Goal: Task Accomplishment & Management: Complete application form

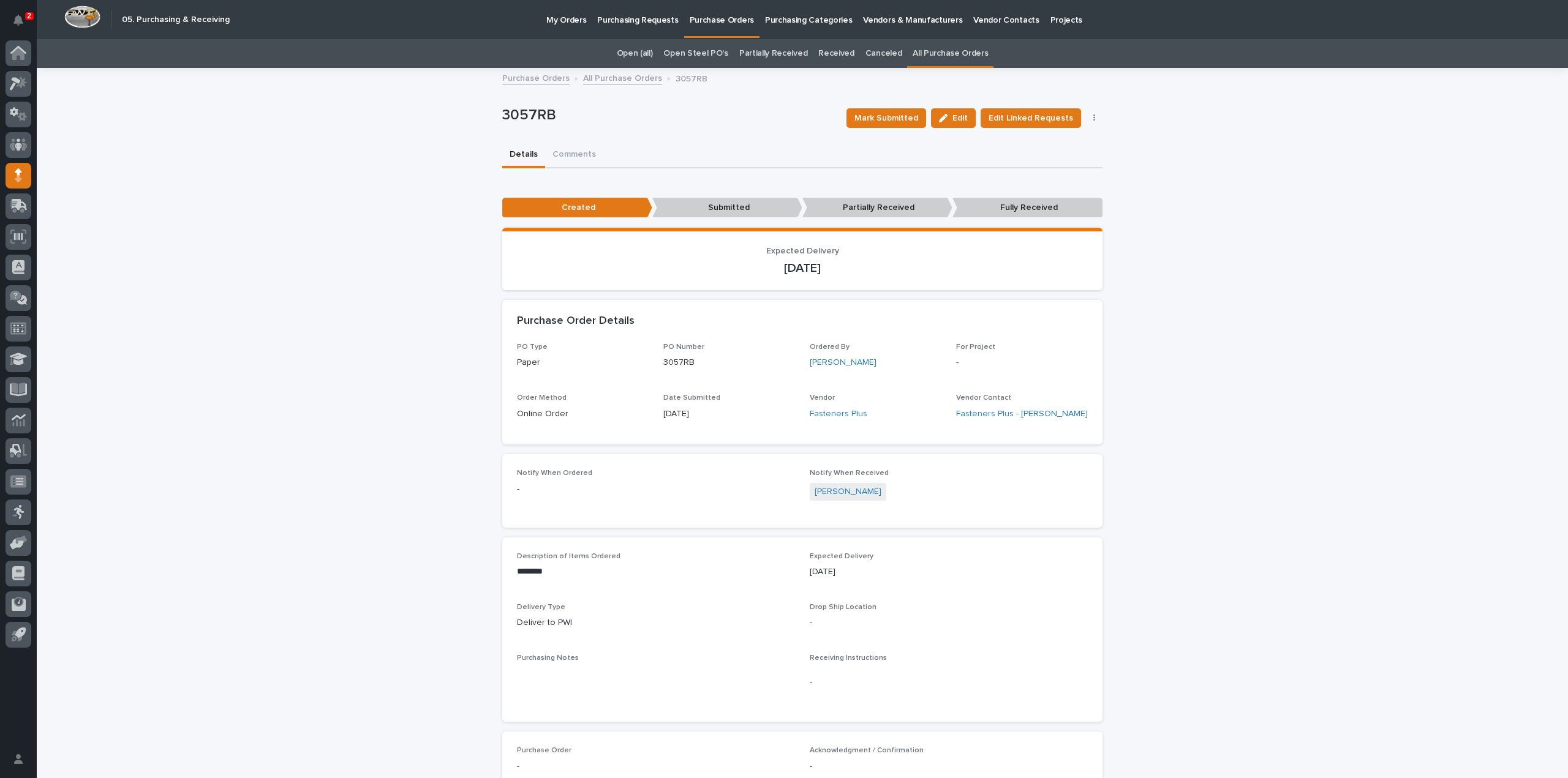
click at [928, 56] on link "All Purchase Orders" at bounding box center [951, 53] width 75 height 29
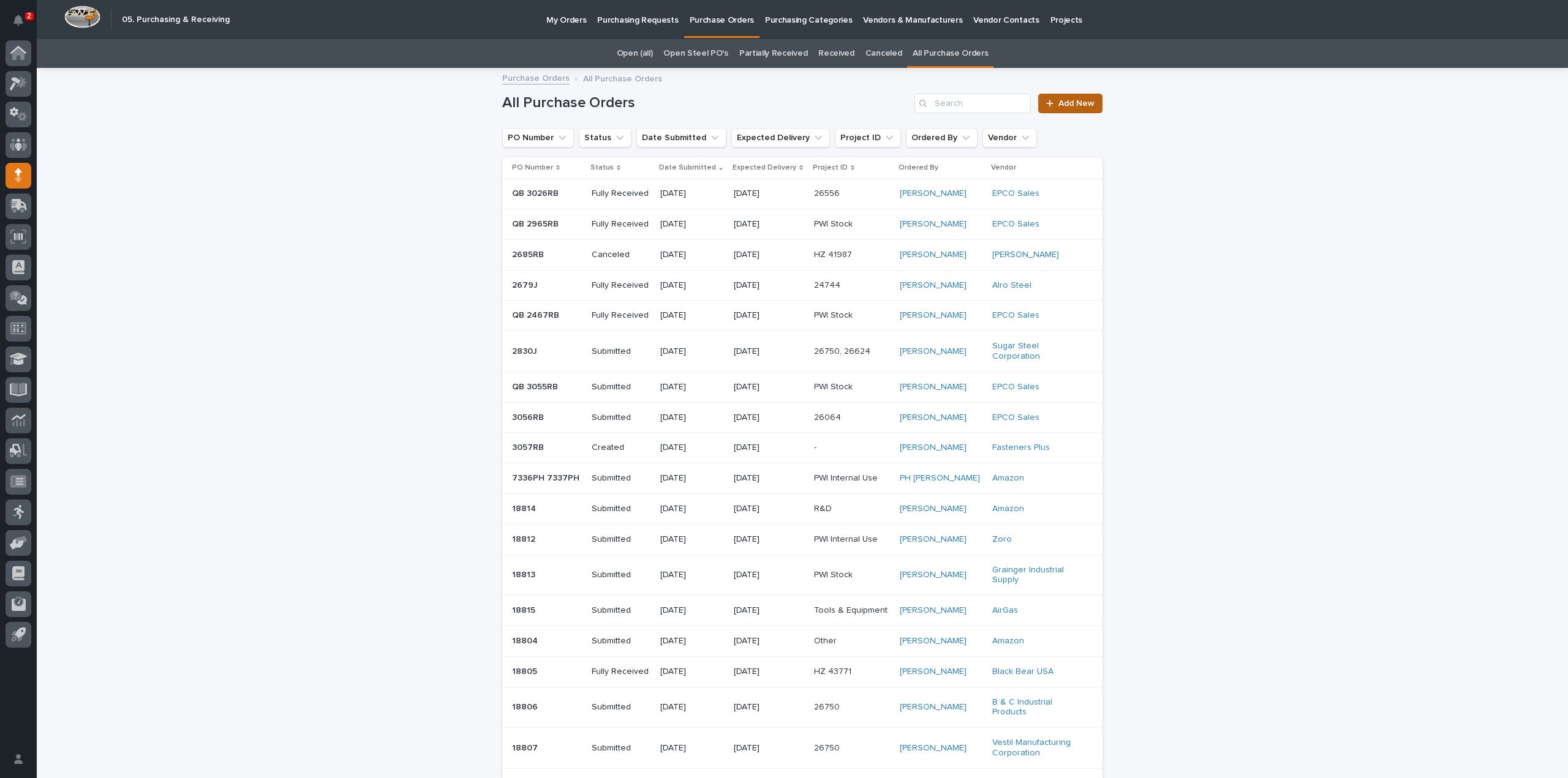
click at [1046, 105] on icon at bounding box center [1050, 103] width 7 height 8
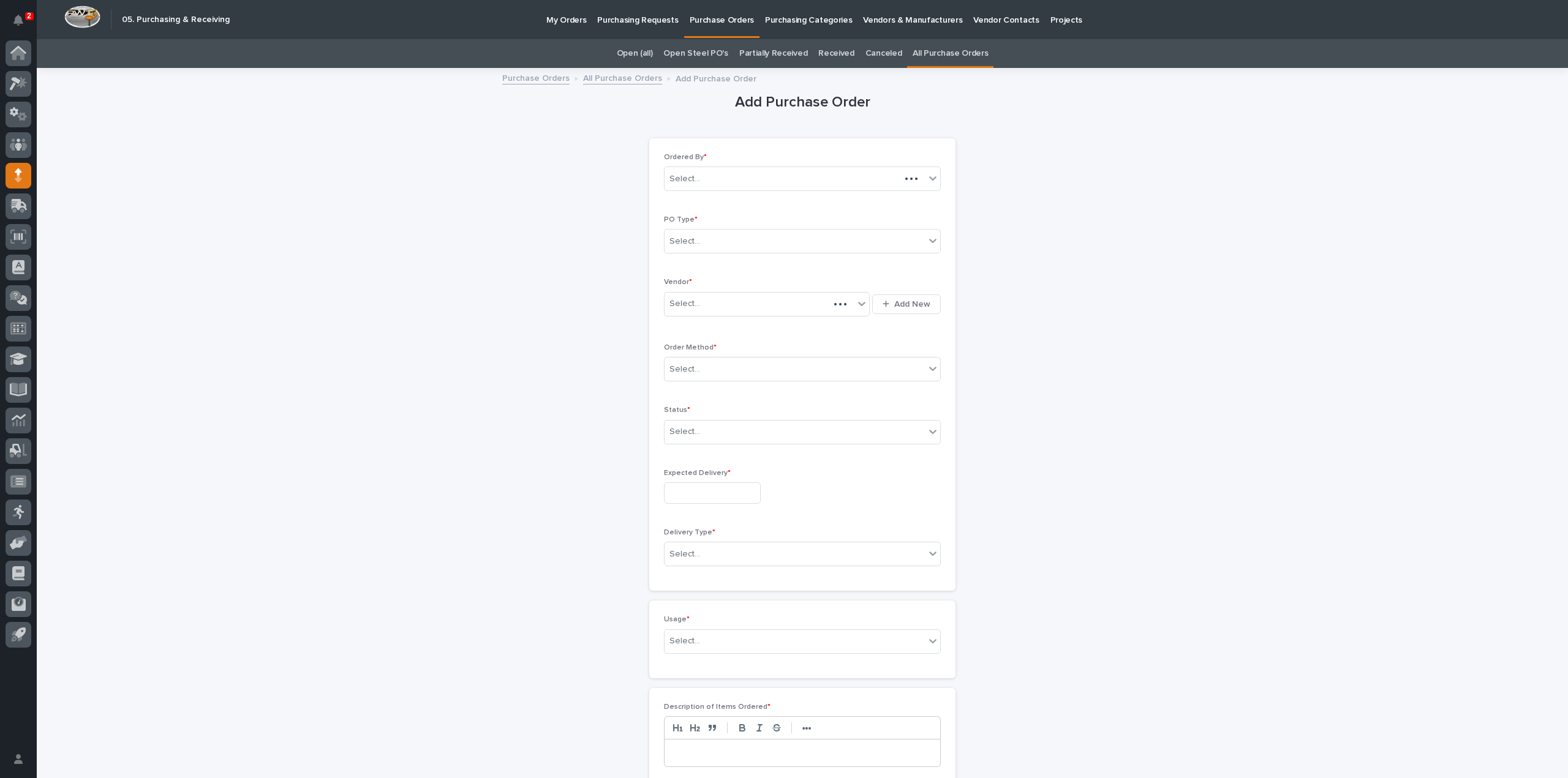
scroll to position [40, 0]
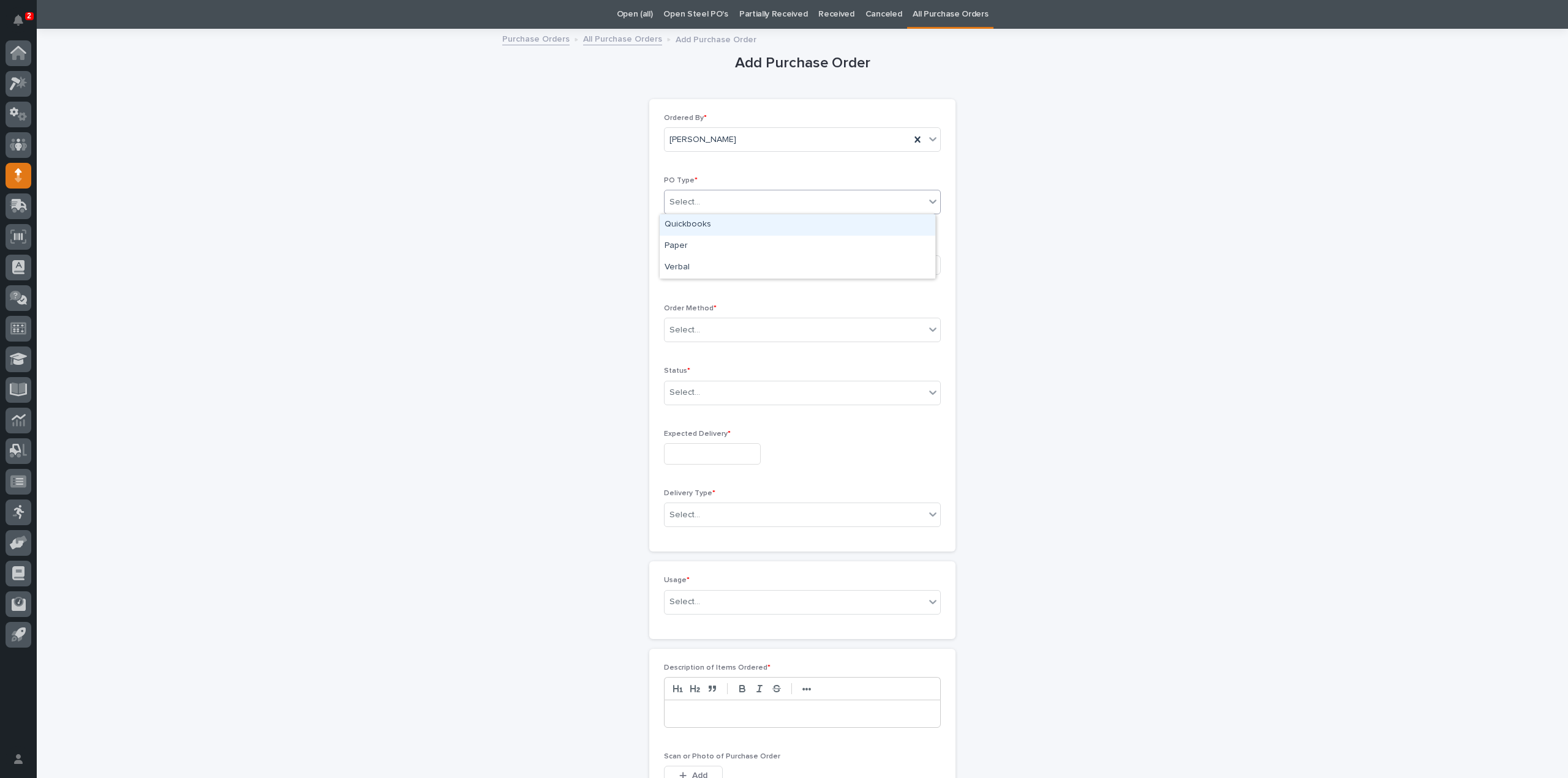
click at [700, 201] on div "Select..." at bounding box center [794, 202] width 260 height 20
click at [698, 223] on div "Quickbooks" at bounding box center [797, 224] width 275 height 21
click at [689, 266] on div "Select..." at bounding box center [684, 265] width 30 height 13
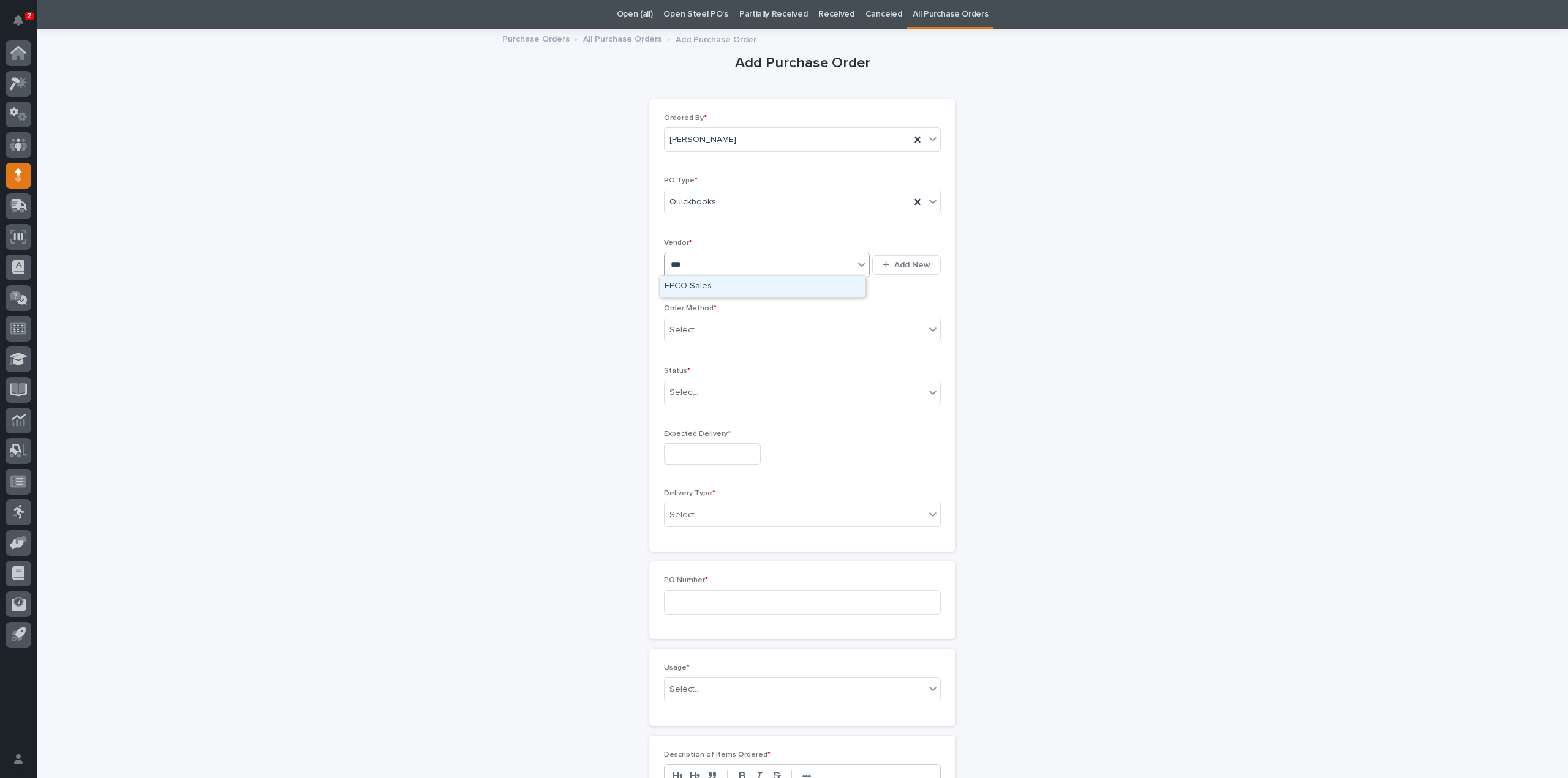
type input "****"
click at [695, 287] on div "EPCO Sales" at bounding box center [763, 286] width 206 height 21
click at [687, 330] on div "Select..." at bounding box center [684, 330] width 30 height 13
click at [687, 372] on div "Email" at bounding box center [797, 372] width 275 height 21
click at [677, 394] on div "Select..." at bounding box center [684, 393] width 30 height 13
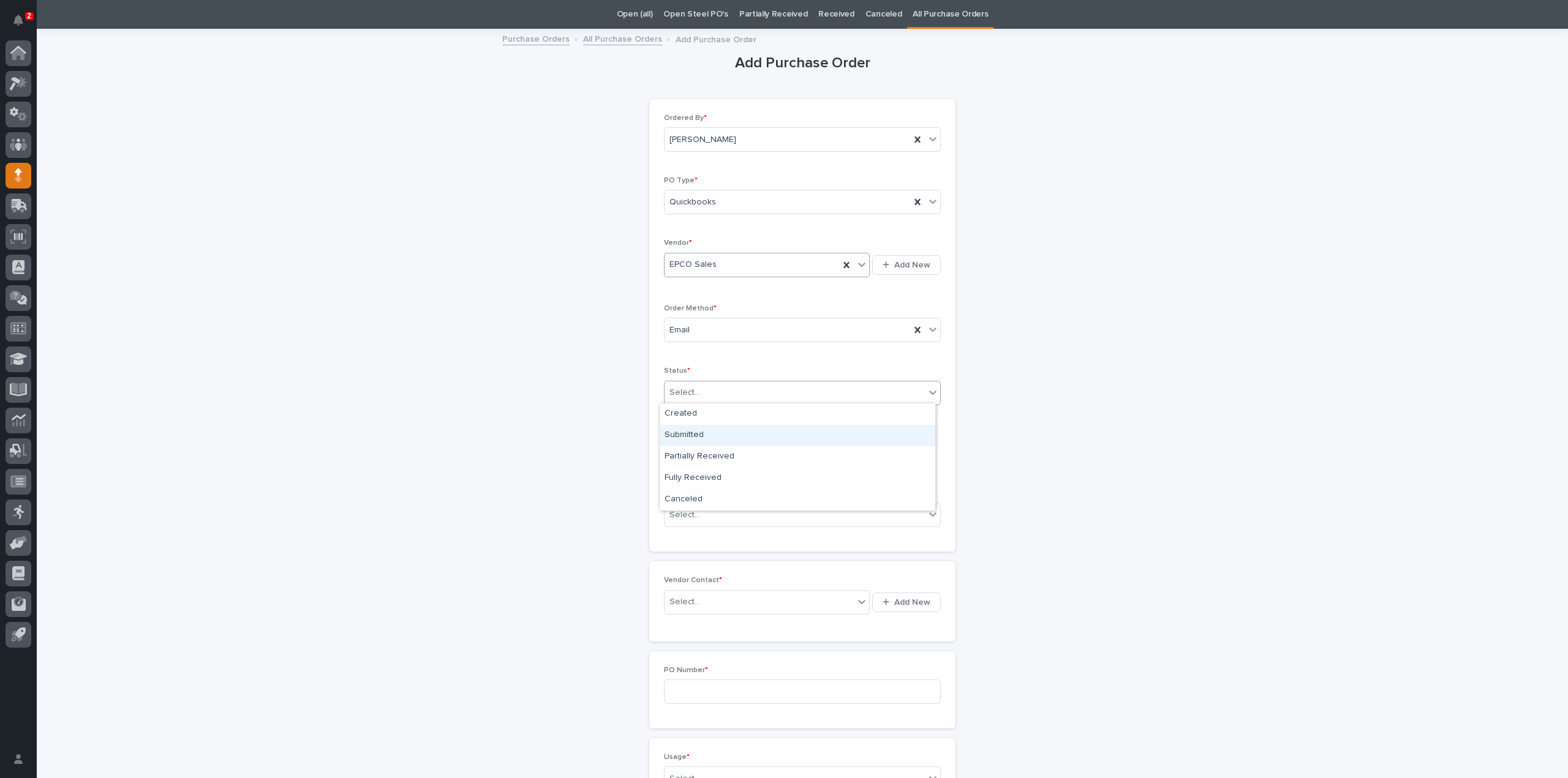
click at [707, 438] on div "Submitted" at bounding box center [797, 435] width 275 height 21
click at [712, 458] on input "text" at bounding box center [711, 453] width 97 height 21
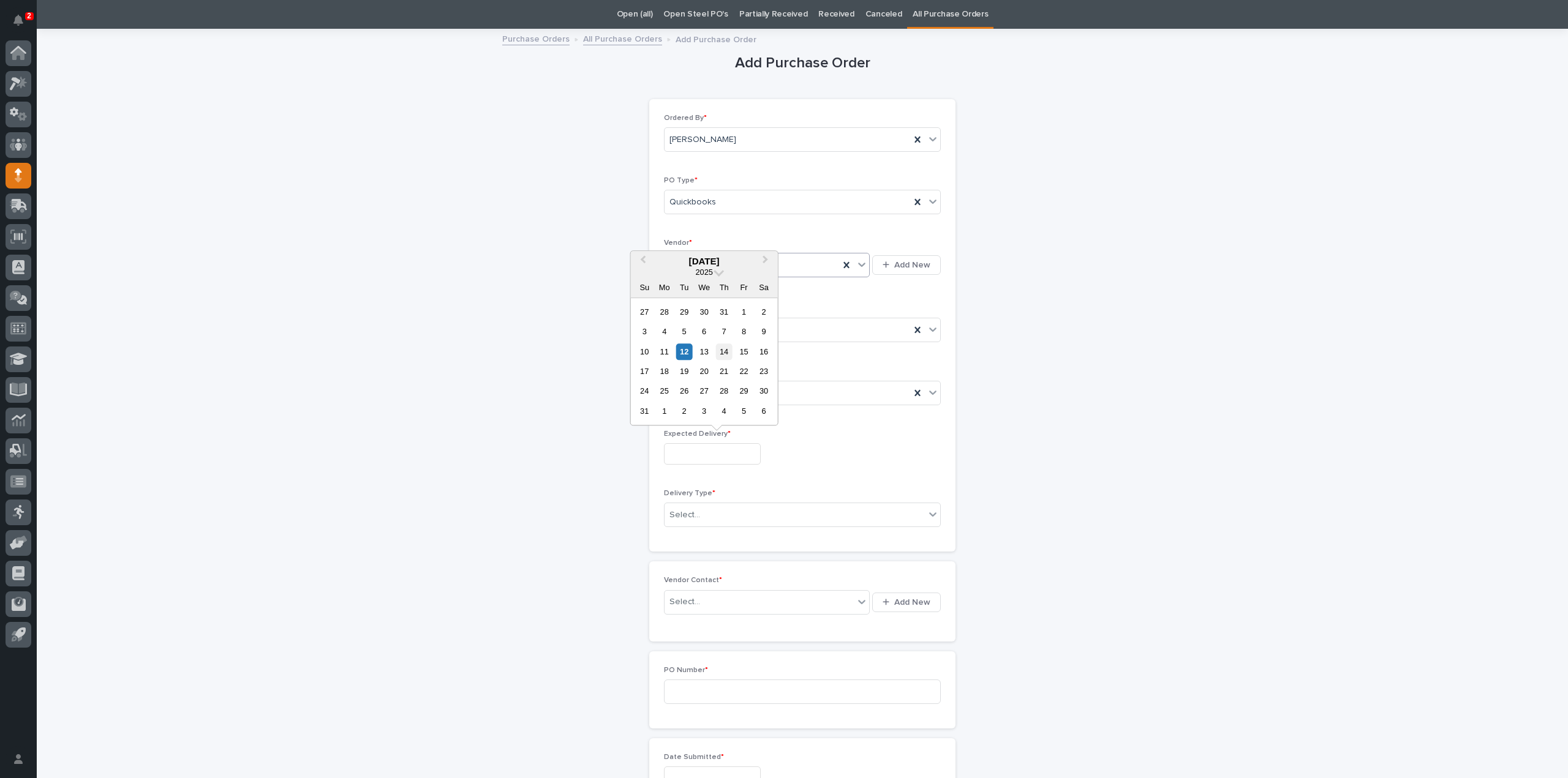
click at [730, 350] on div "14" at bounding box center [724, 351] width 17 height 17
type input "**********"
click at [686, 509] on div "Select..." at bounding box center [684, 515] width 30 height 13
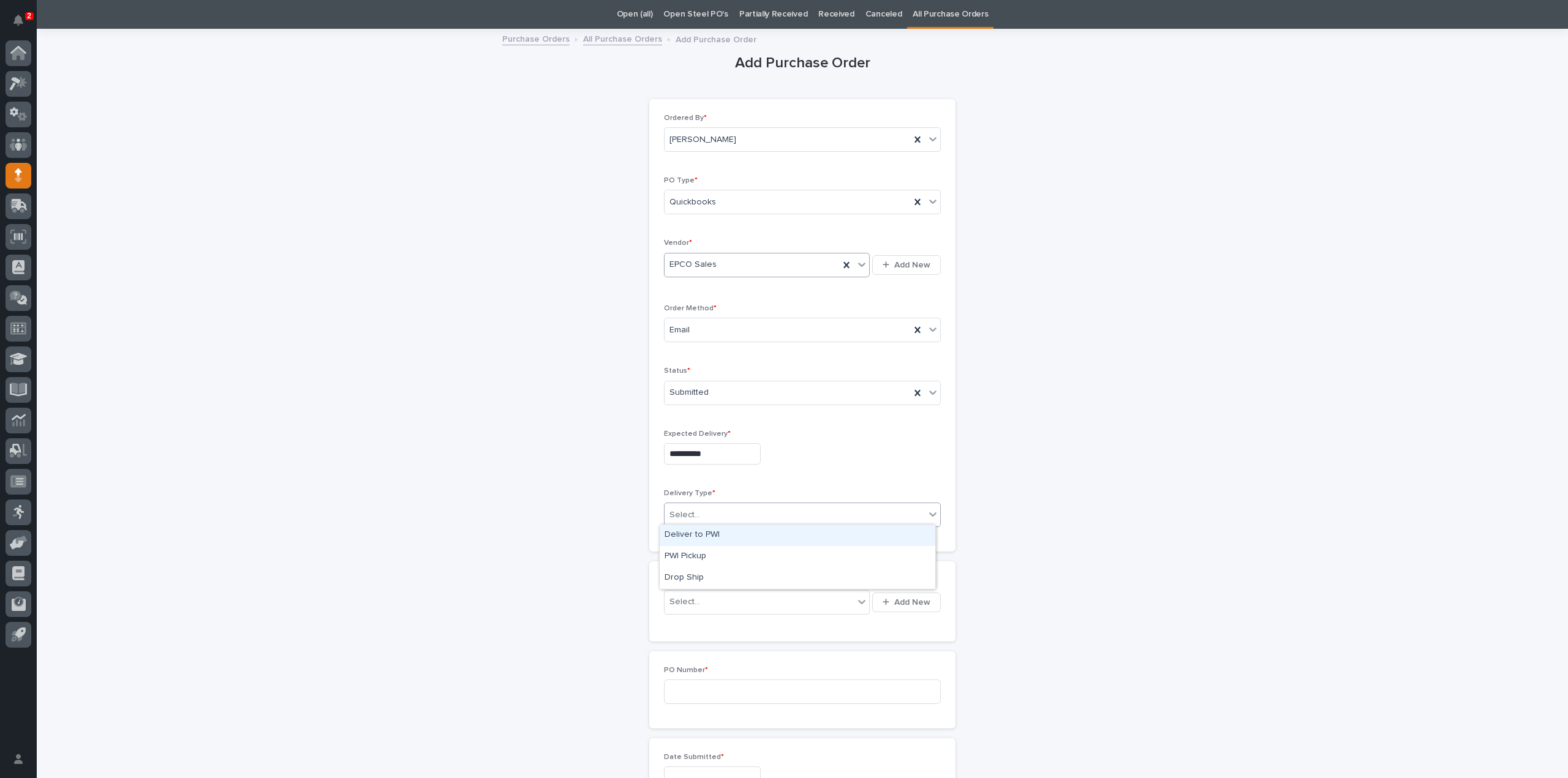
click at [687, 538] on div "Deliver to PWI" at bounding box center [797, 534] width 275 height 21
click at [673, 598] on div "Select..." at bounding box center [684, 602] width 30 height 13
type input "*****"
click at [713, 622] on div "EPCO Sales - Keith Schrock" at bounding box center [763, 622] width 206 height 21
click at [700, 681] on input at bounding box center [801, 692] width 277 height 25
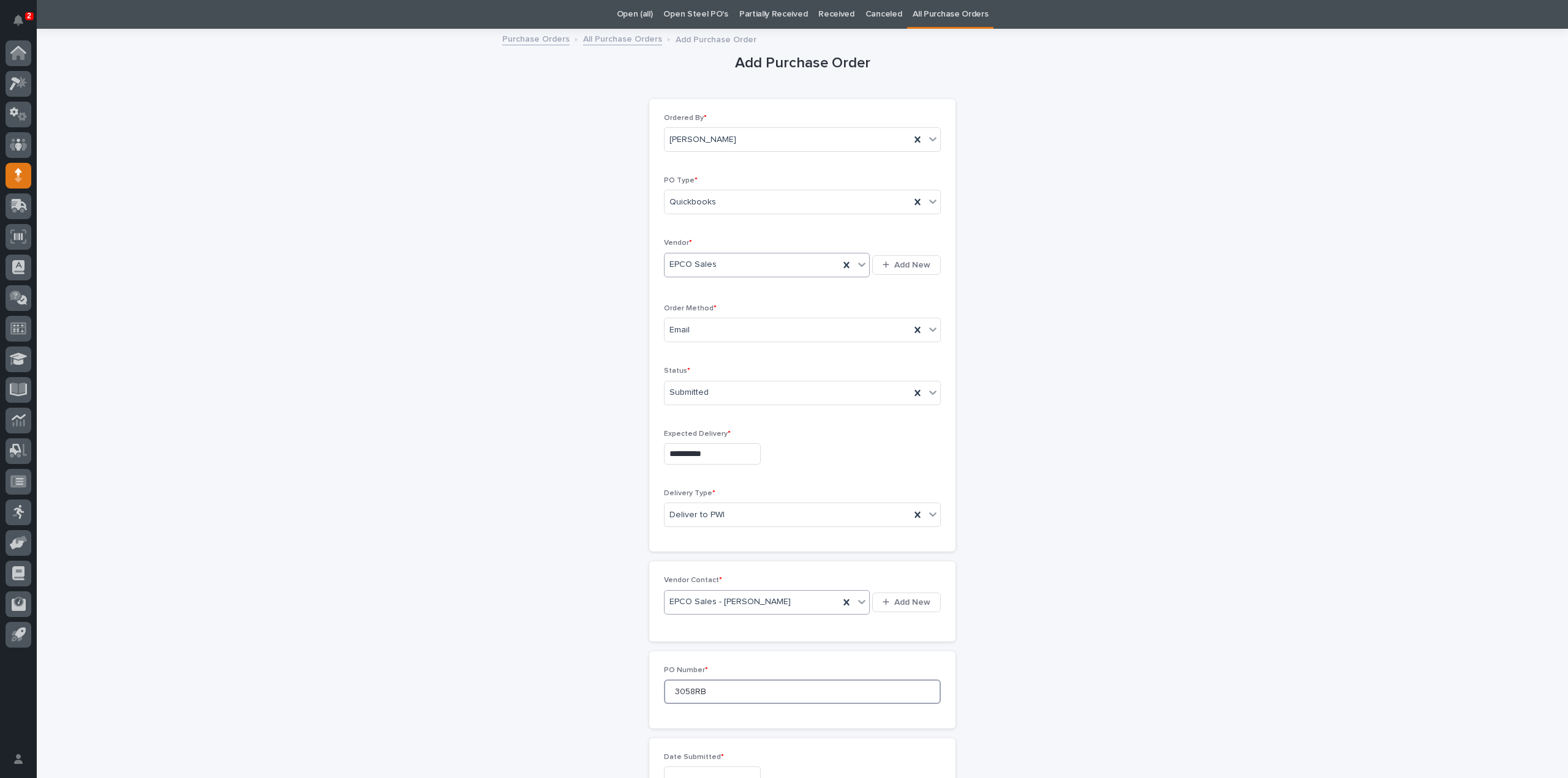
scroll to position [284, 0]
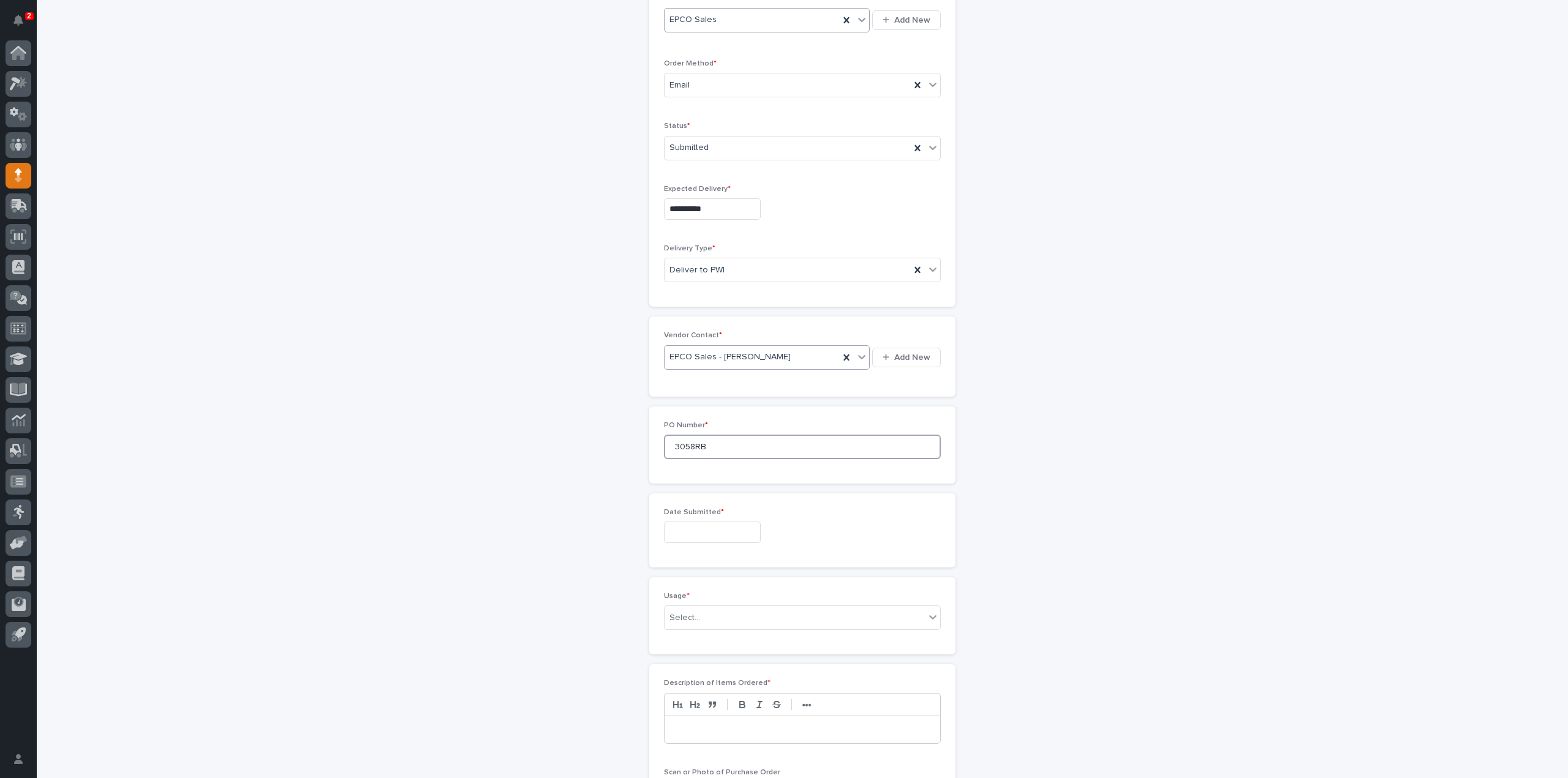
type input "3058RB"
click at [693, 532] on input "text" at bounding box center [711, 532] width 97 height 21
click at [686, 426] on div "12" at bounding box center [685, 429] width 17 height 17
type input "**********"
click at [695, 612] on div "Select..." at bounding box center [794, 618] width 260 height 20
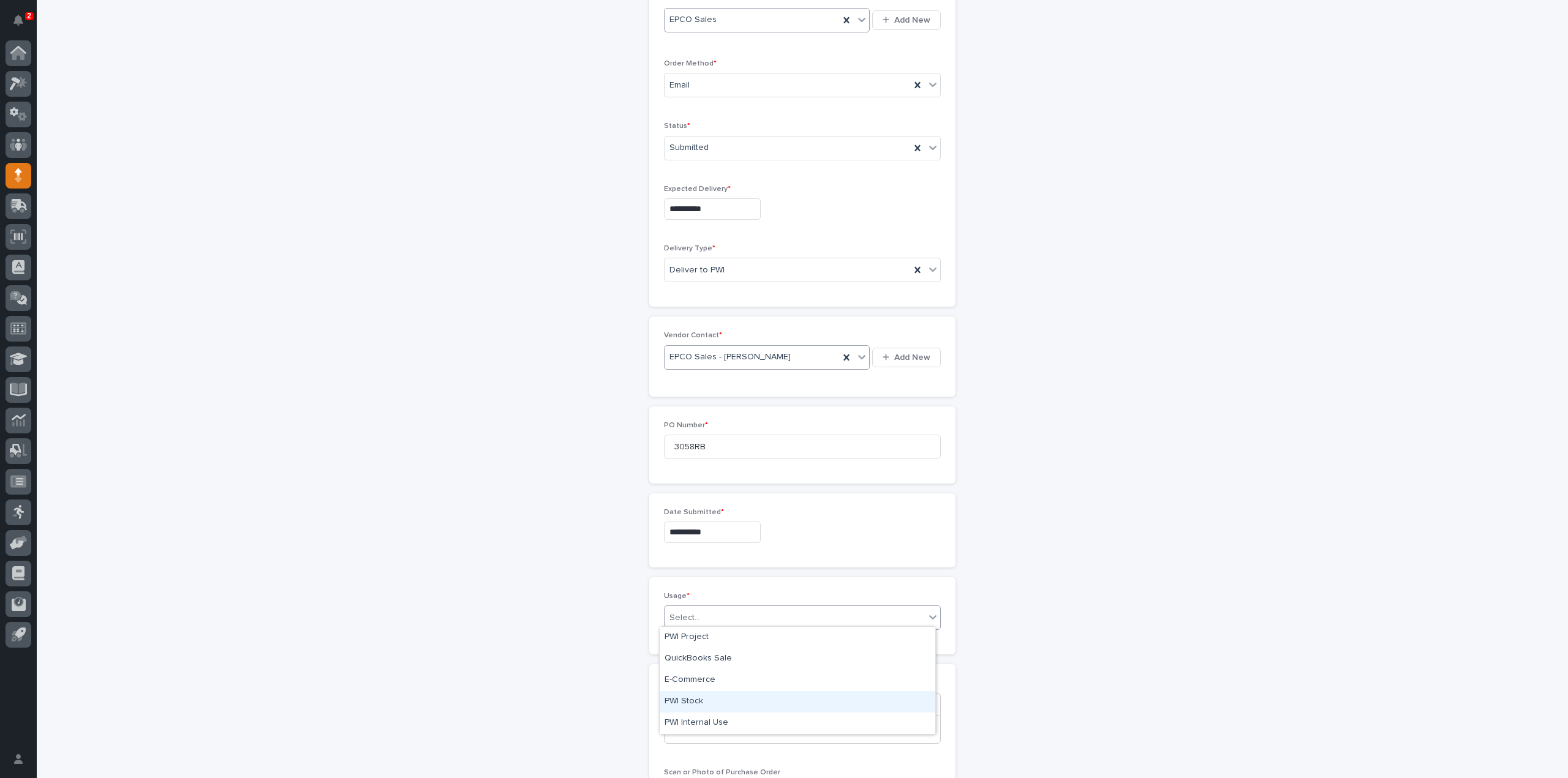
click at [691, 704] on div "PWI Stock" at bounding box center [797, 701] width 275 height 21
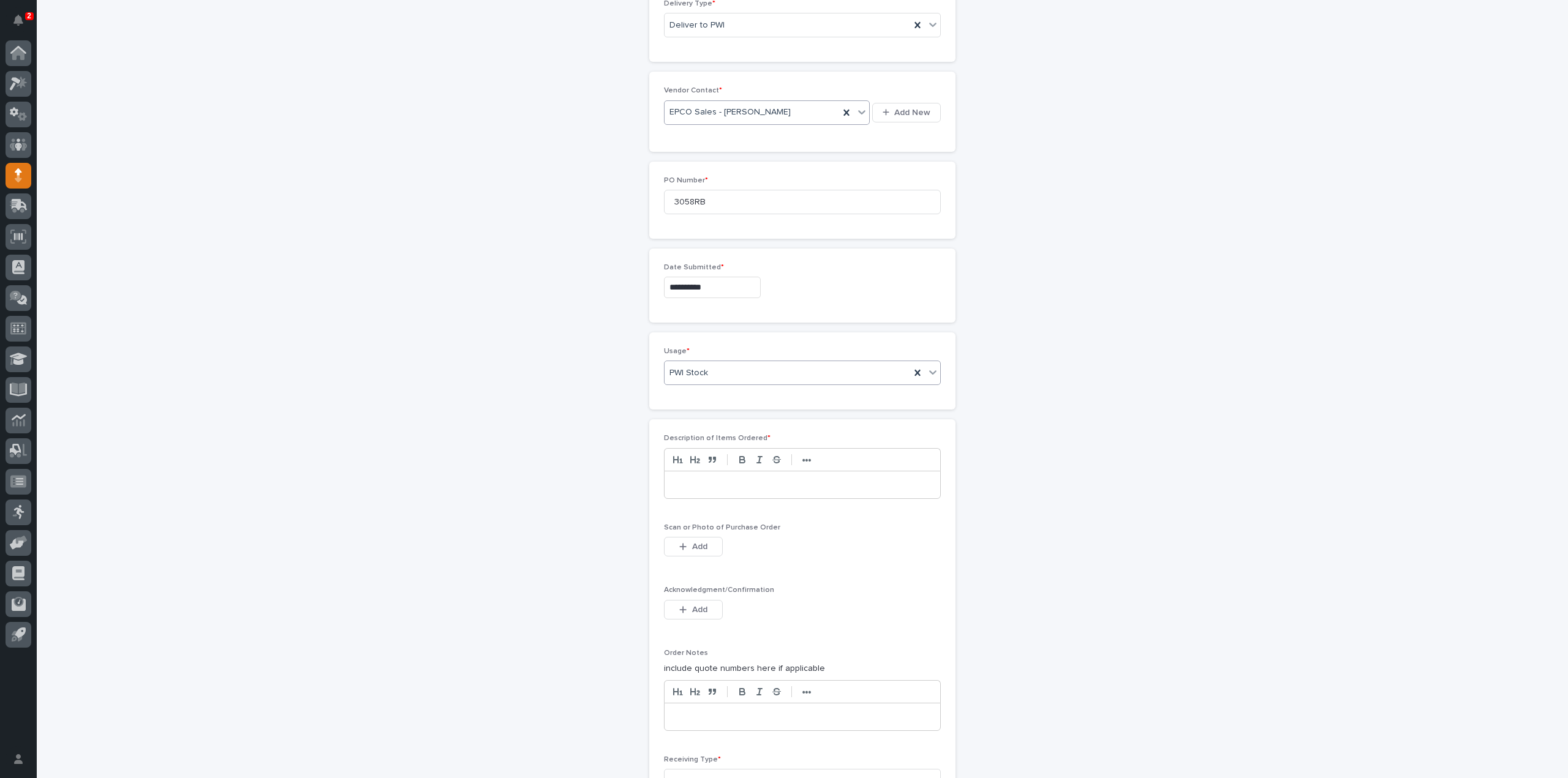
click at [711, 480] on p at bounding box center [802, 484] width 258 height 12
click at [707, 545] on button "Add" at bounding box center [693, 546] width 59 height 19
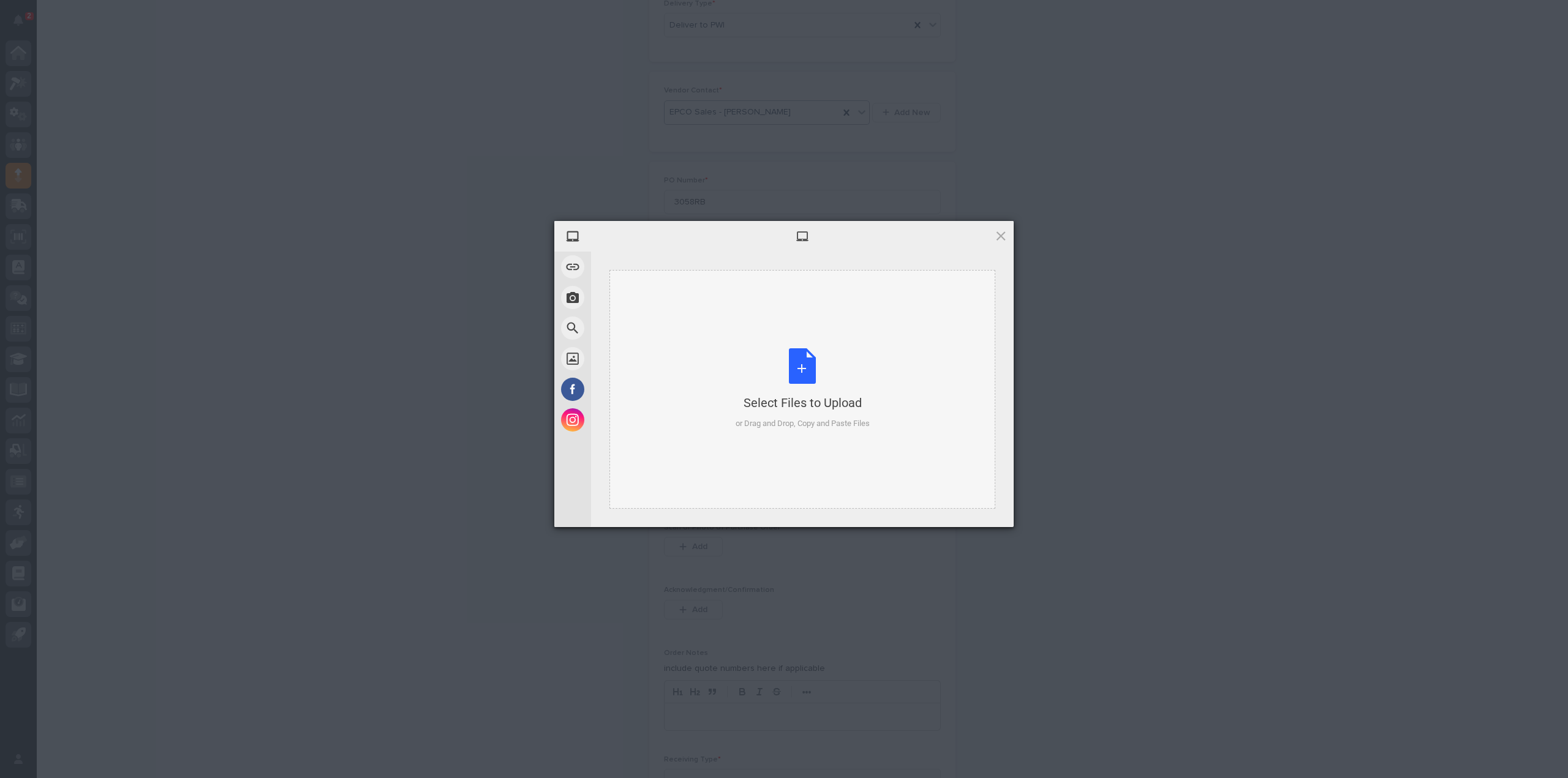
click at [809, 365] on div "Select Files to Upload or Drag and Drop, Copy and Paste Files" at bounding box center [802, 389] width 134 height 82
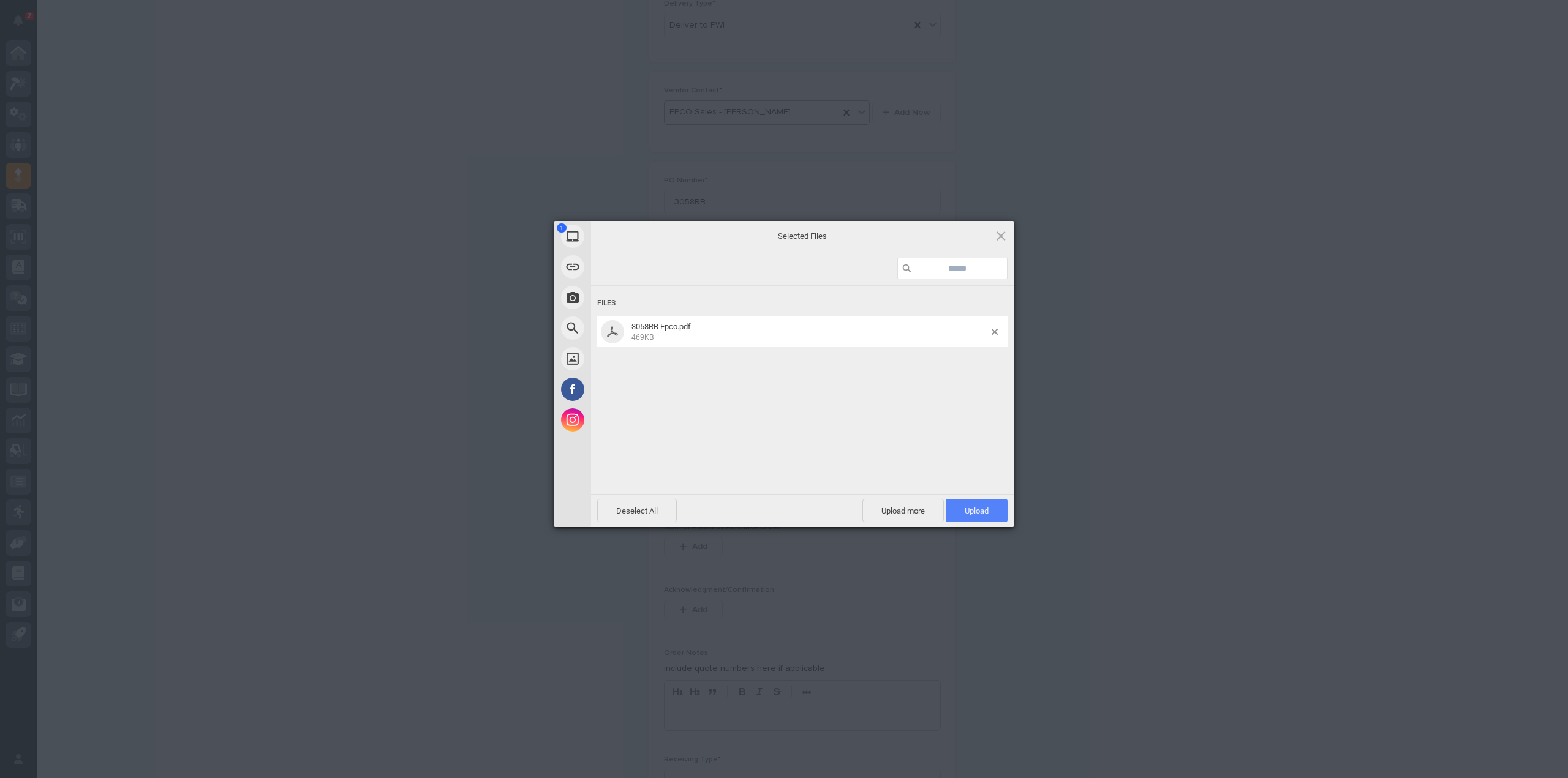
click at [980, 513] on span "Upload 1" at bounding box center [976, 510] width 24 height 9
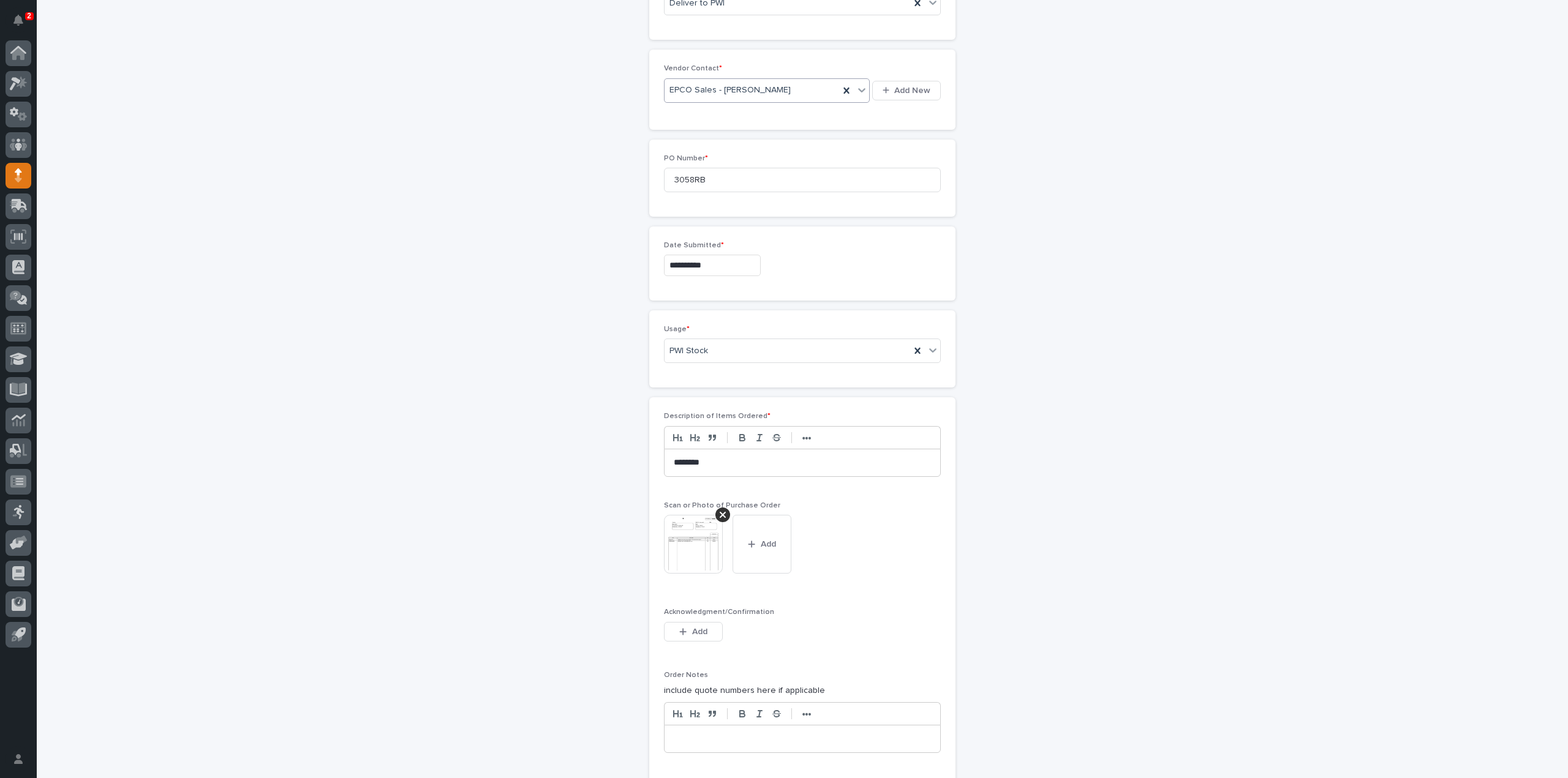
scroll to position [818, 0]
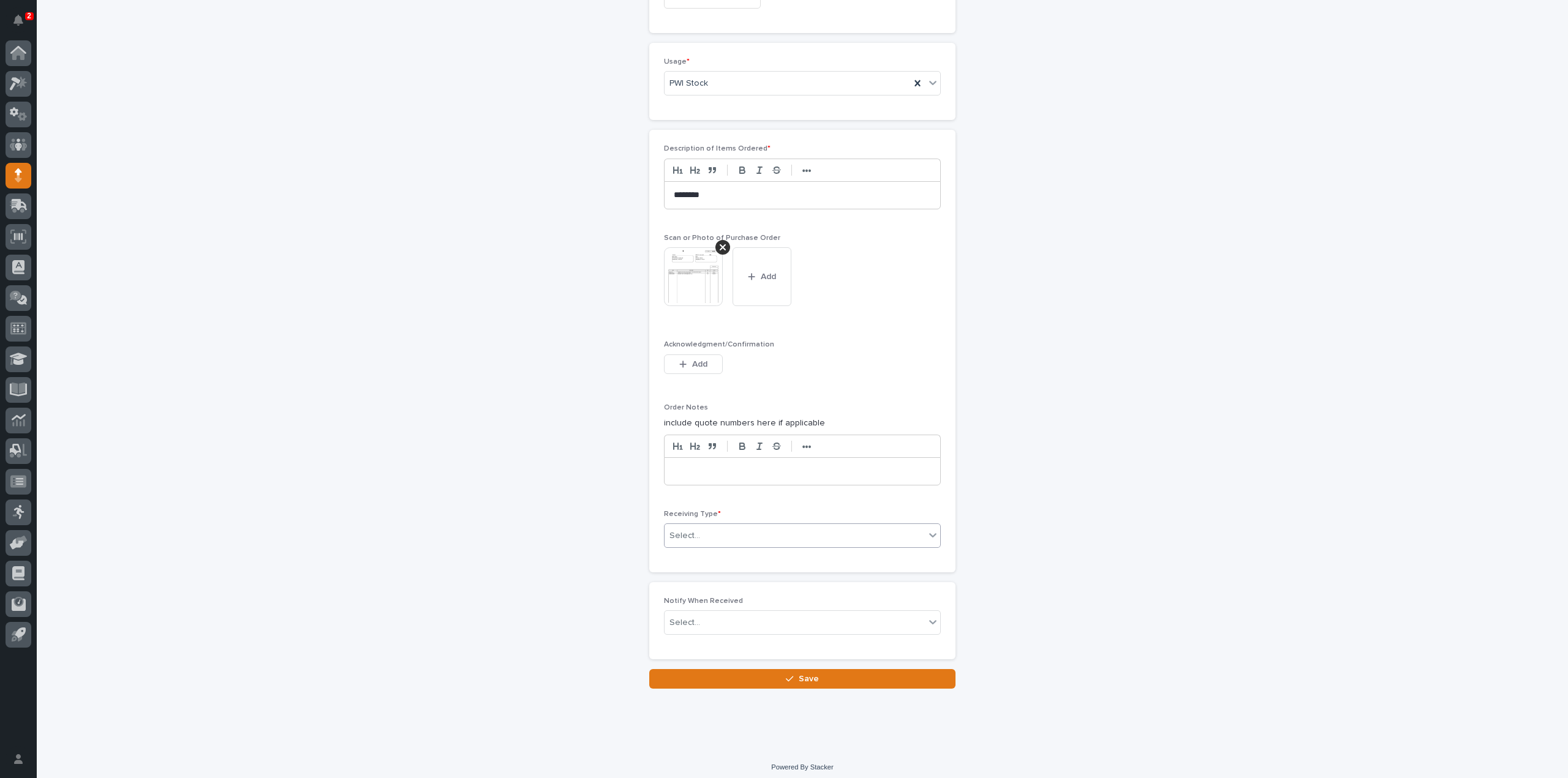
click at [680, 535] on div "Select..." at bounding box center [684, 536] width 30 height 13
click at [674, 618] on div "Deliver to" at bounding box center [797, 617] width 275 height 21
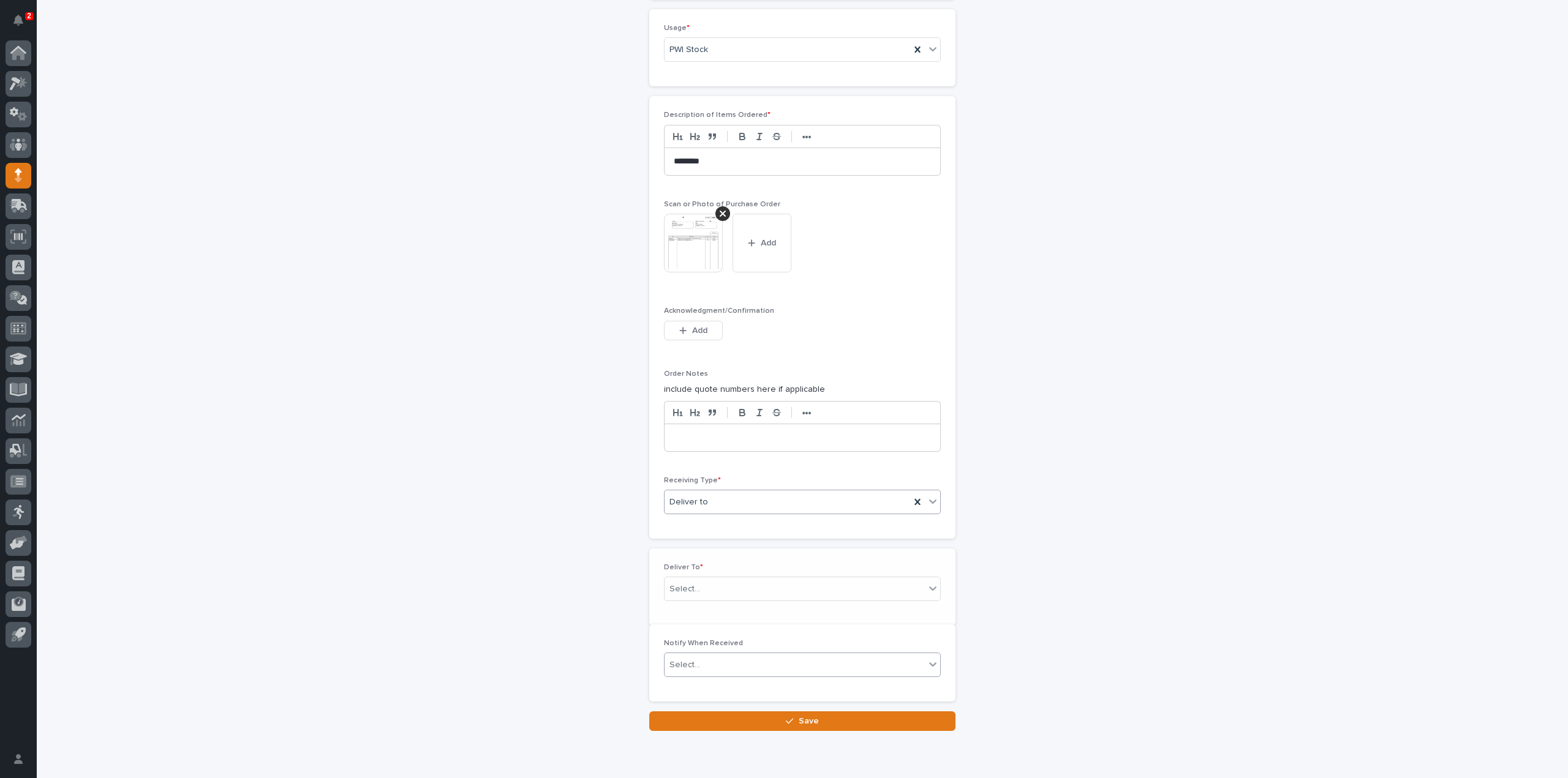
scroll to position [862, 0]
click at [683, 578] on div "Select..." at bounding box center [684, 579] width 30 height 13
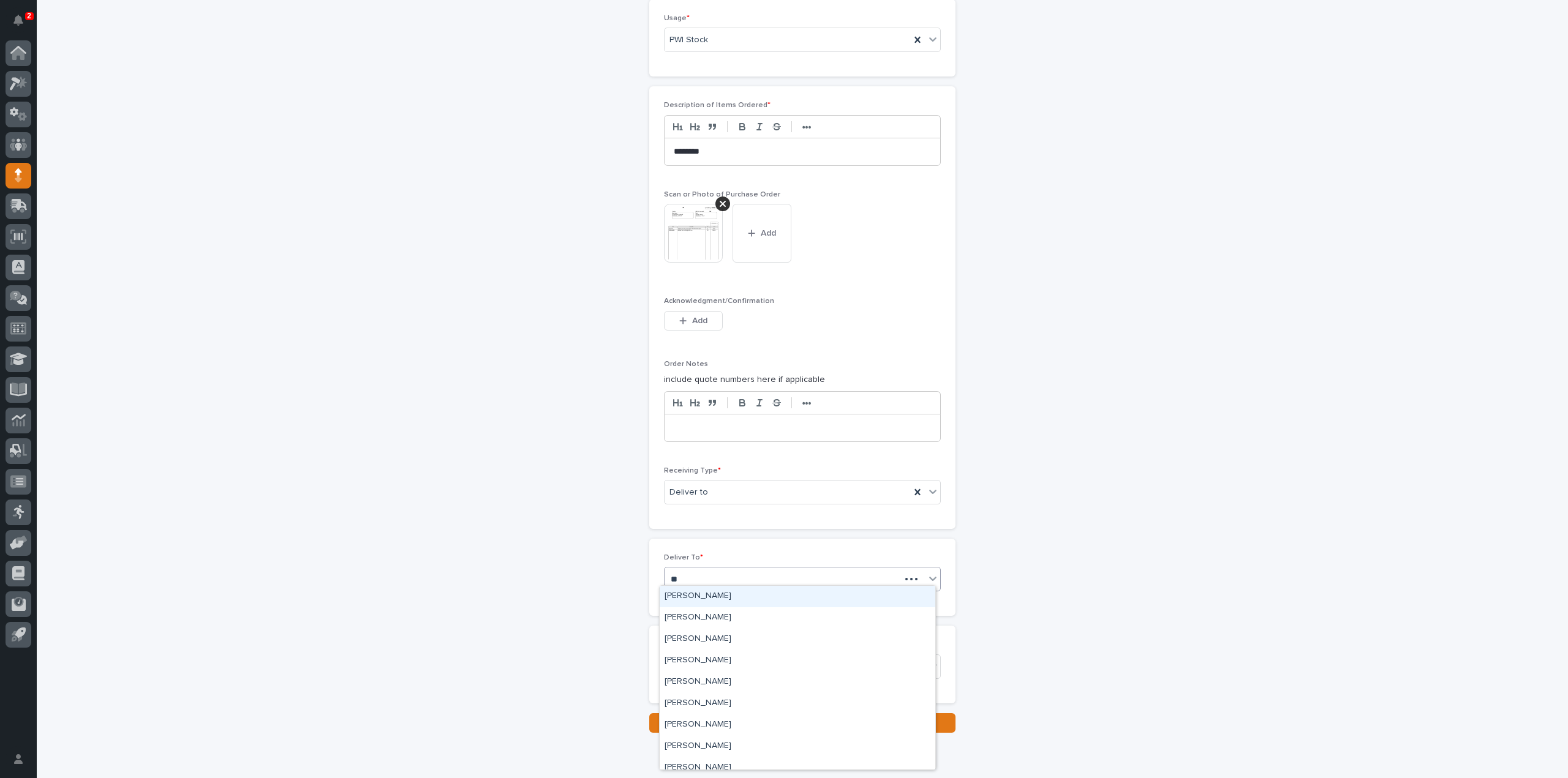
type input "***"
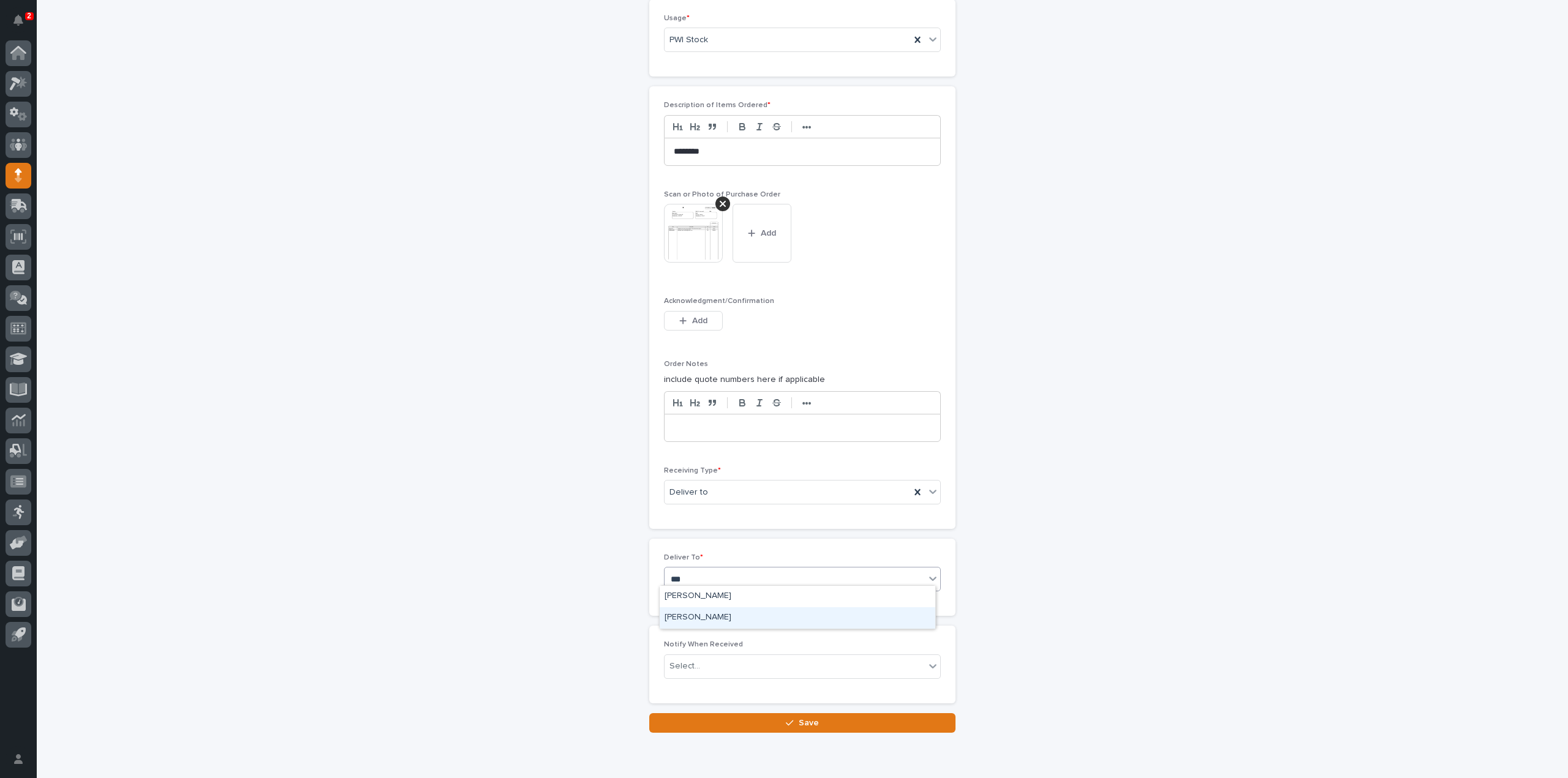
click at [699, 619] on div "Reinhart Burkholder" at bounding box center [797, 617] width 275 height 21
click at [692, 660] on div "Select..." at bounding box center [684, 666] width 30 height 13
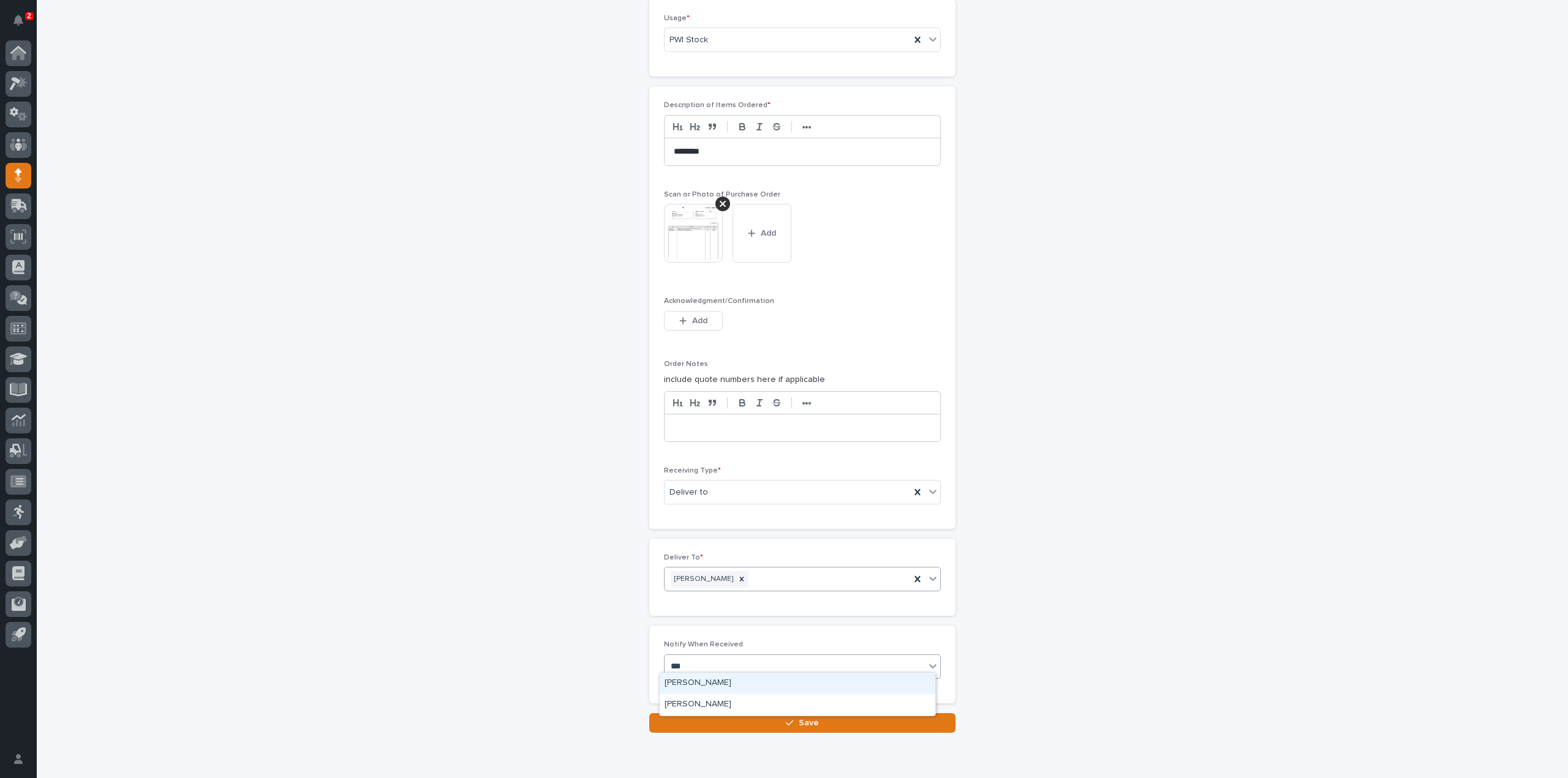
type input "****"
click at [721, 686] on div "Reinhart Burkholder" at bounding box center [797, 682] width 275 height 21
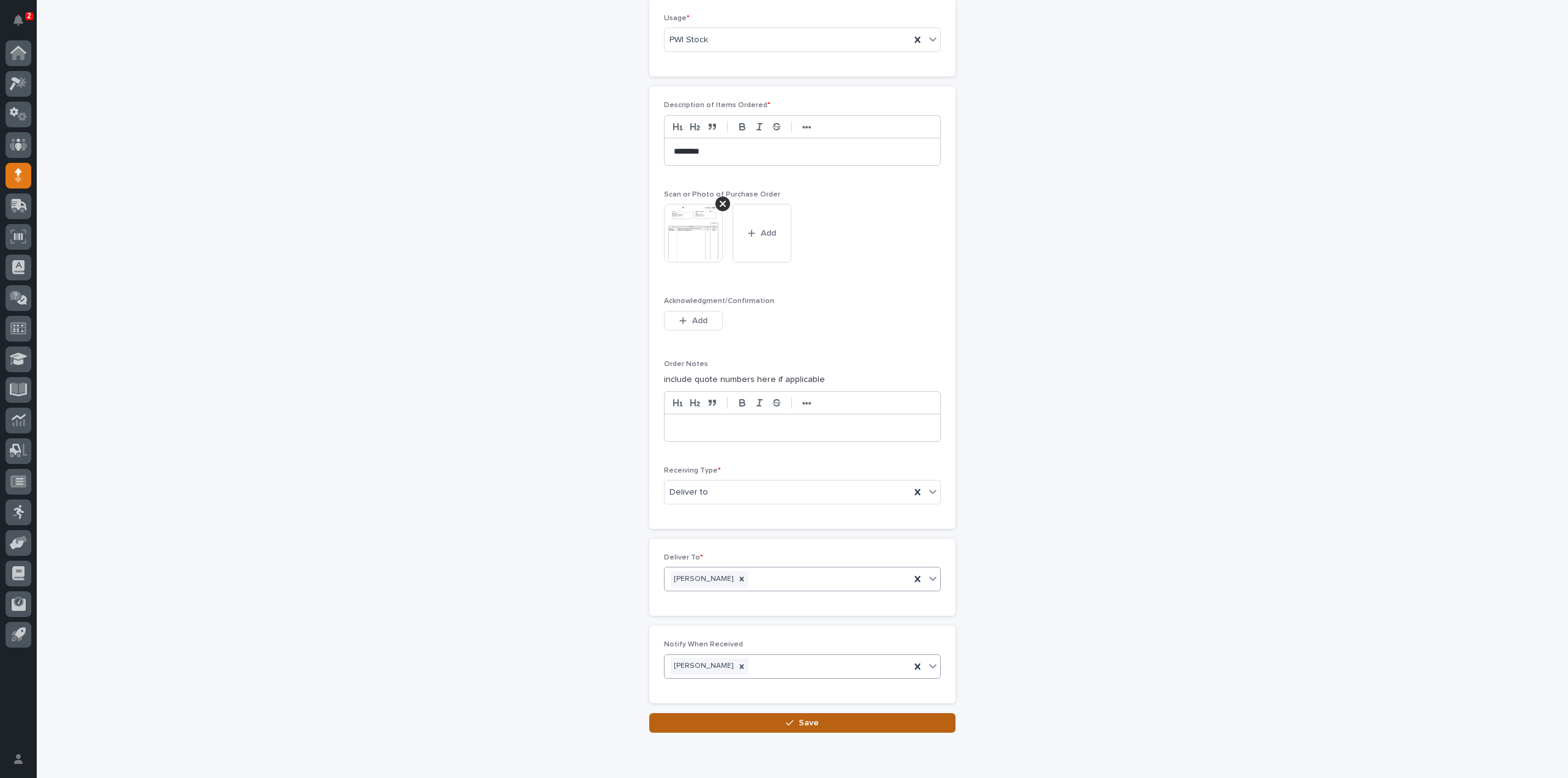
click at [715, 722] on button "Save" at bounding box center [801, 722] width 306 height 19
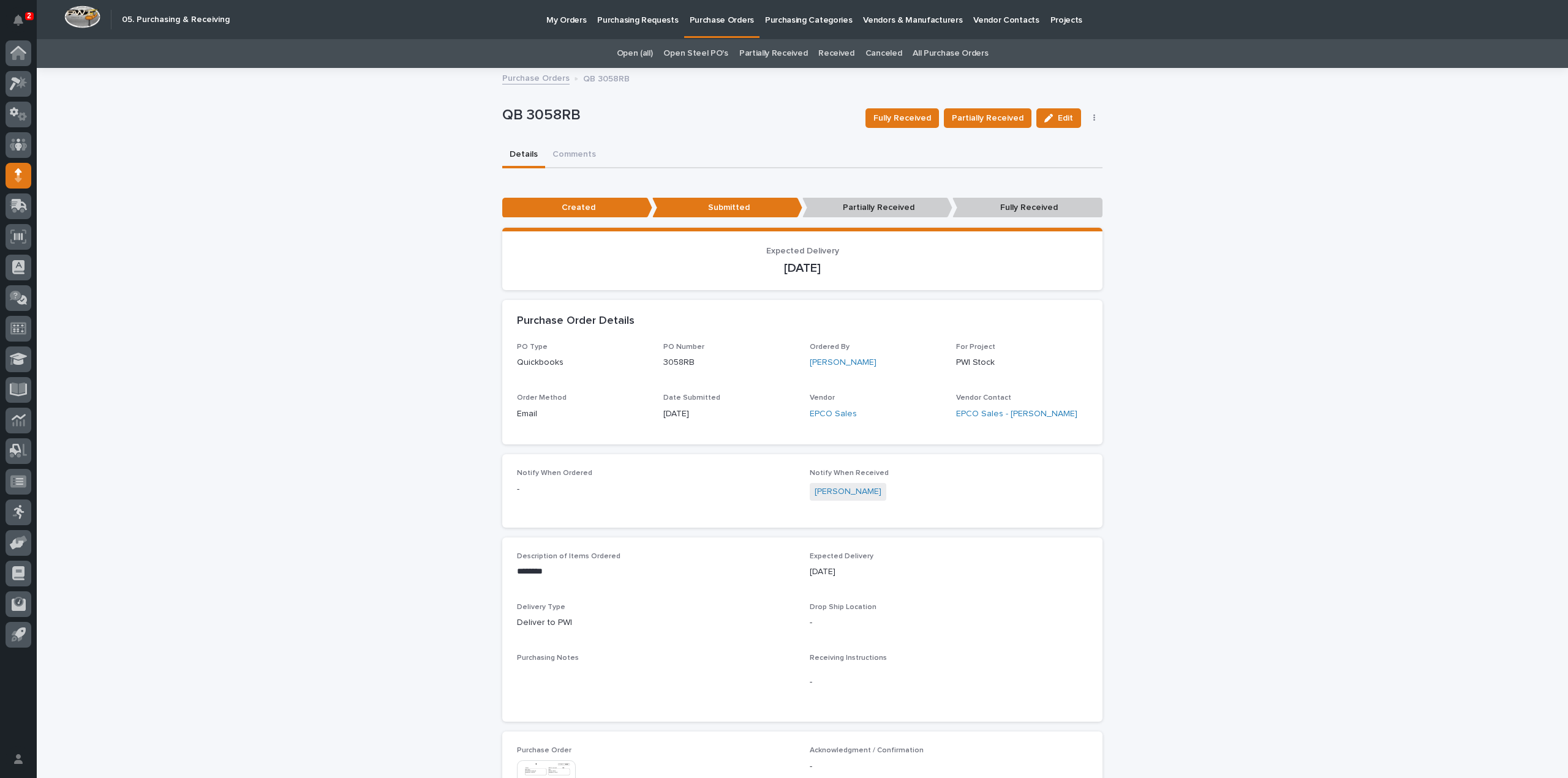
click at [915, 52] on link "All Purchase Orders" at bounding box center [951, 53] width 75 height 29
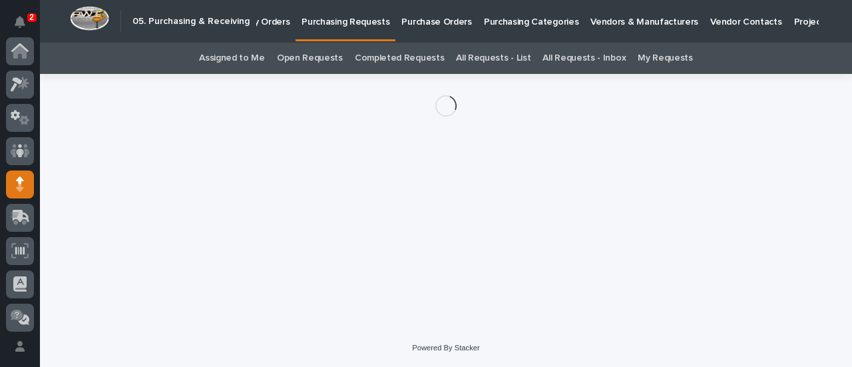
scroll to position [133, 0]
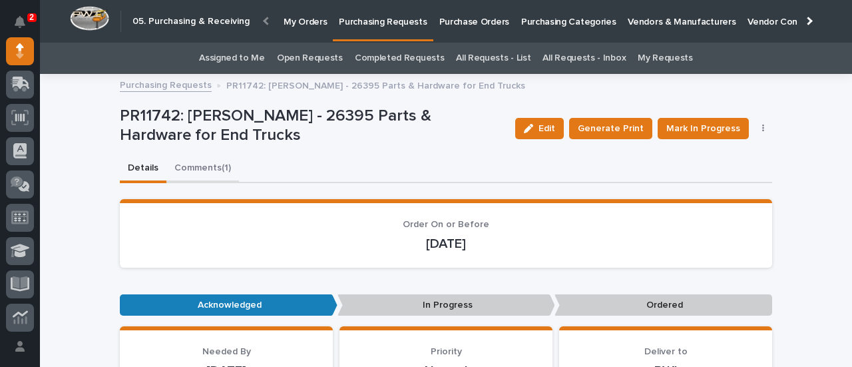
click at [217, 170] on button "Comments (1)" at bounding box center [202, 169] width 73 height 28
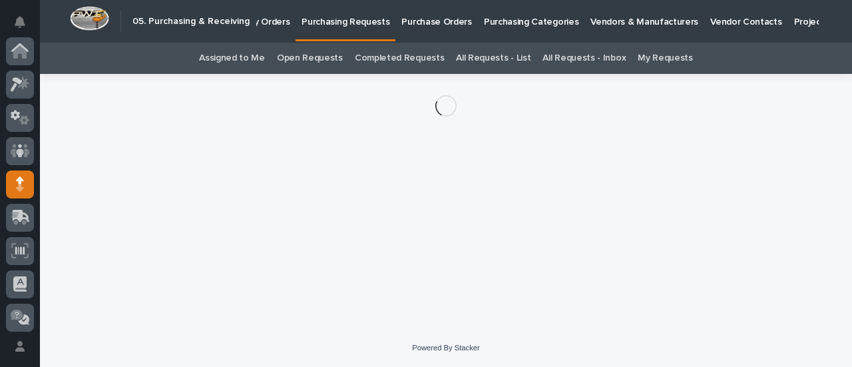
scroll to position [133, 0]
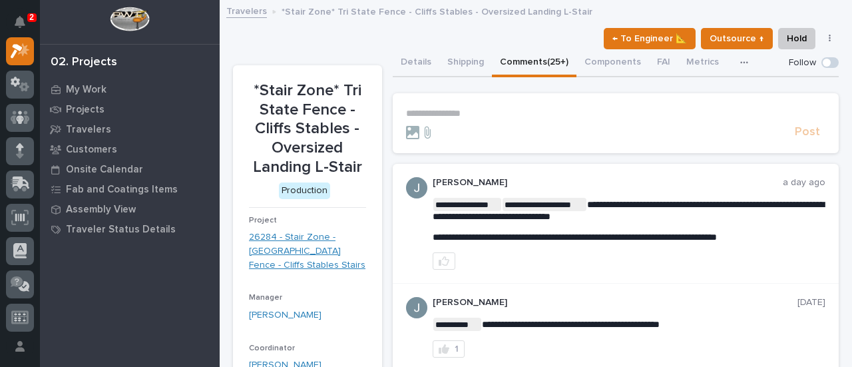
click at [288, 250] on link "26284 - Stair Zone - Tri State Fence - Cliffs Stables Stairs" at bounding box center [307, 250] width 117 height 41
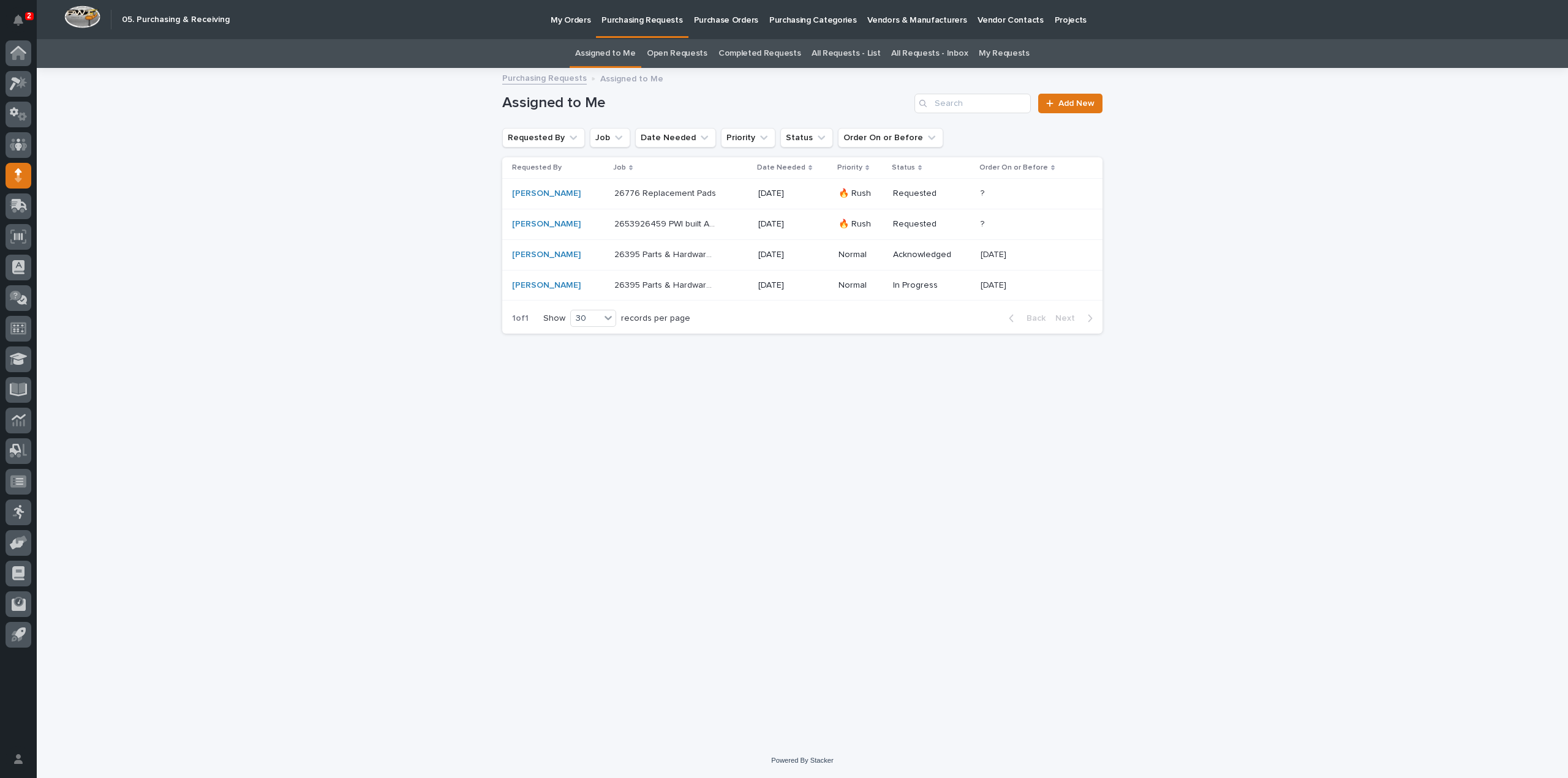
click at [855, 54] on link "All Requests - List" at bounding box center [846, 53] width 69 height 29
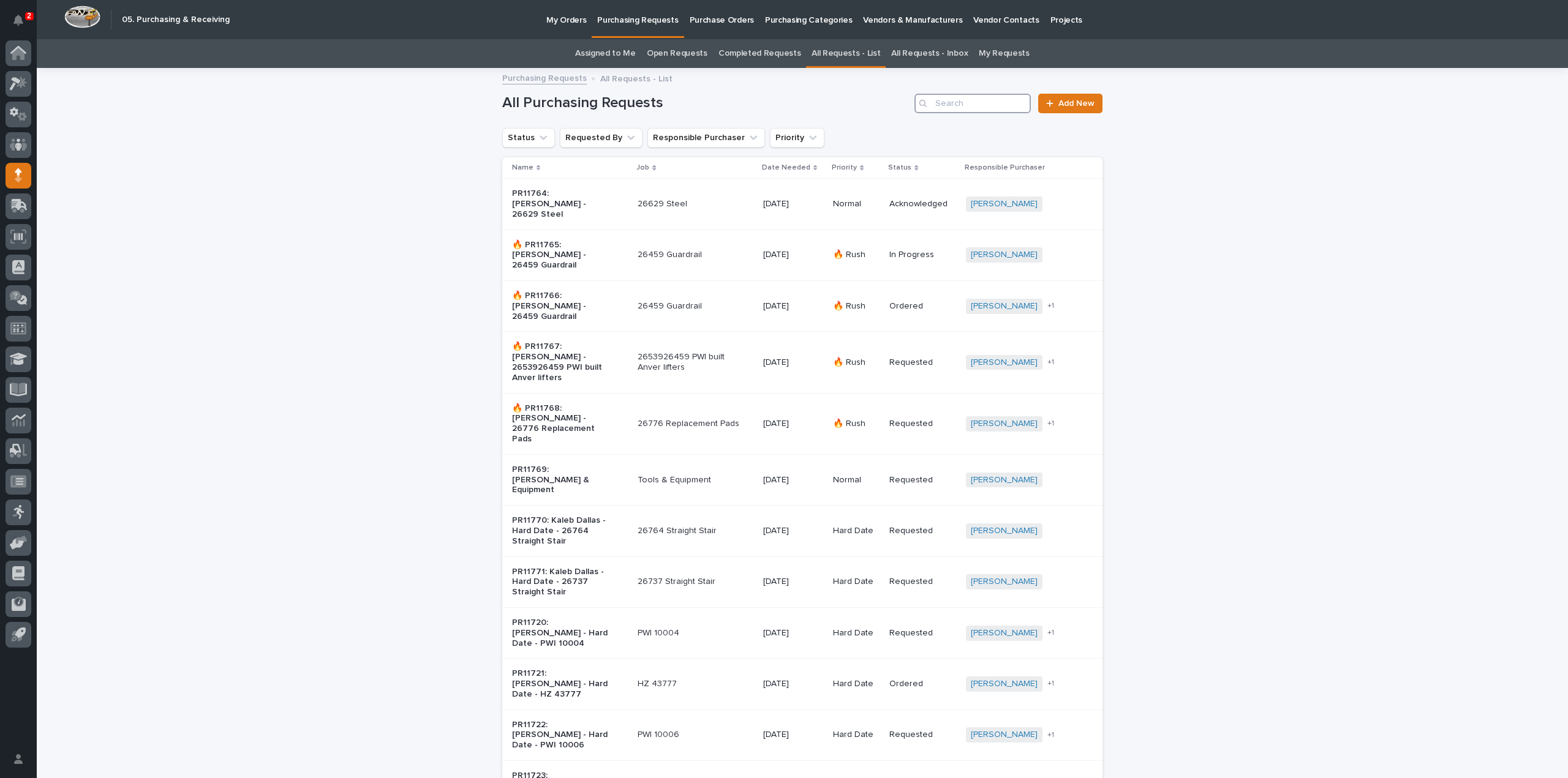
click at [970, 97] on input "Search" at bounding box center [973, 103] width 116 height 19
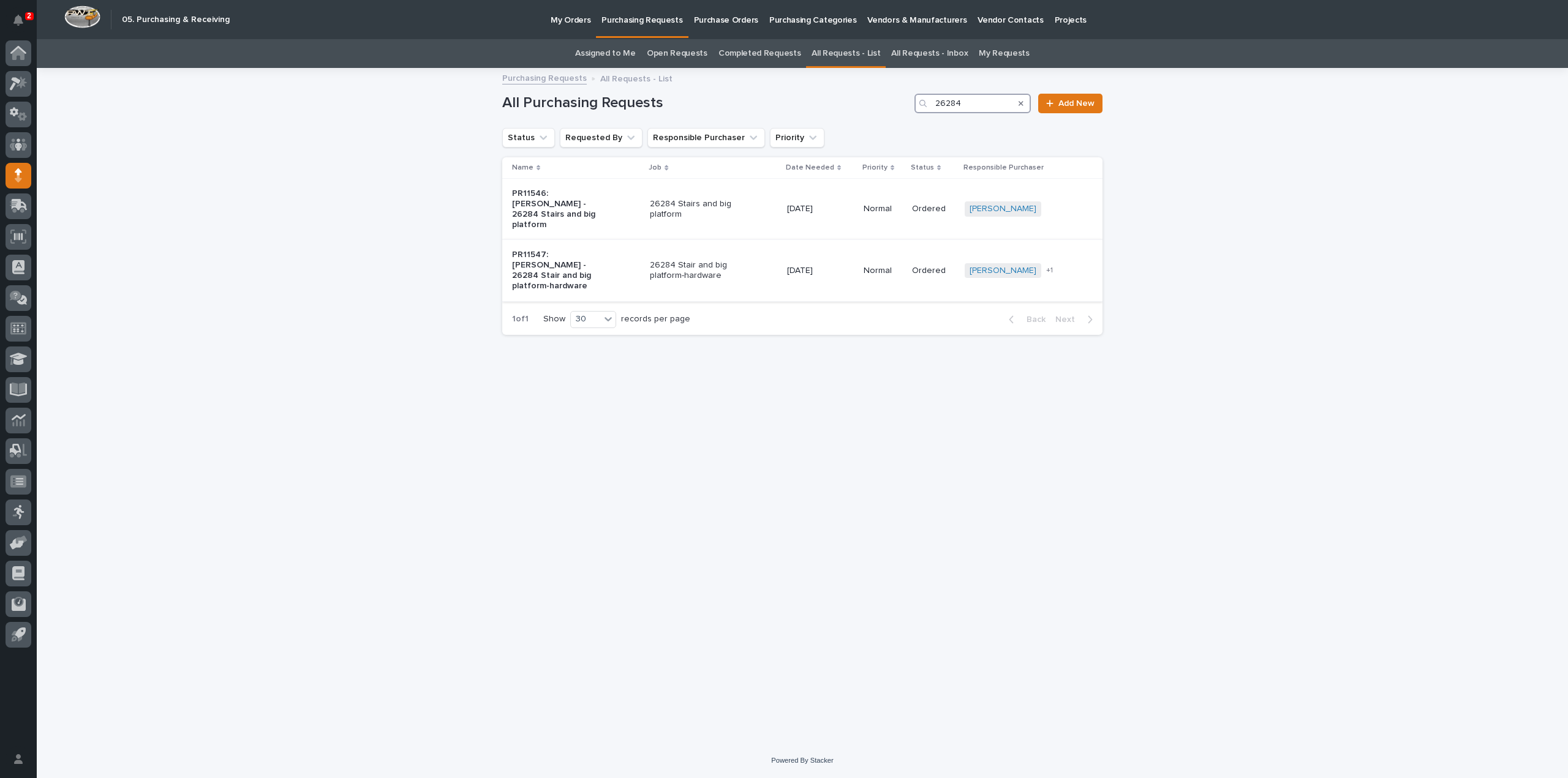
type input "26284"
click at [563, 255] on p "PR11547: Brian Bontrager - 26284 Stair and big platform-hardware" at bounding box center [562, 270] width 102 height 41
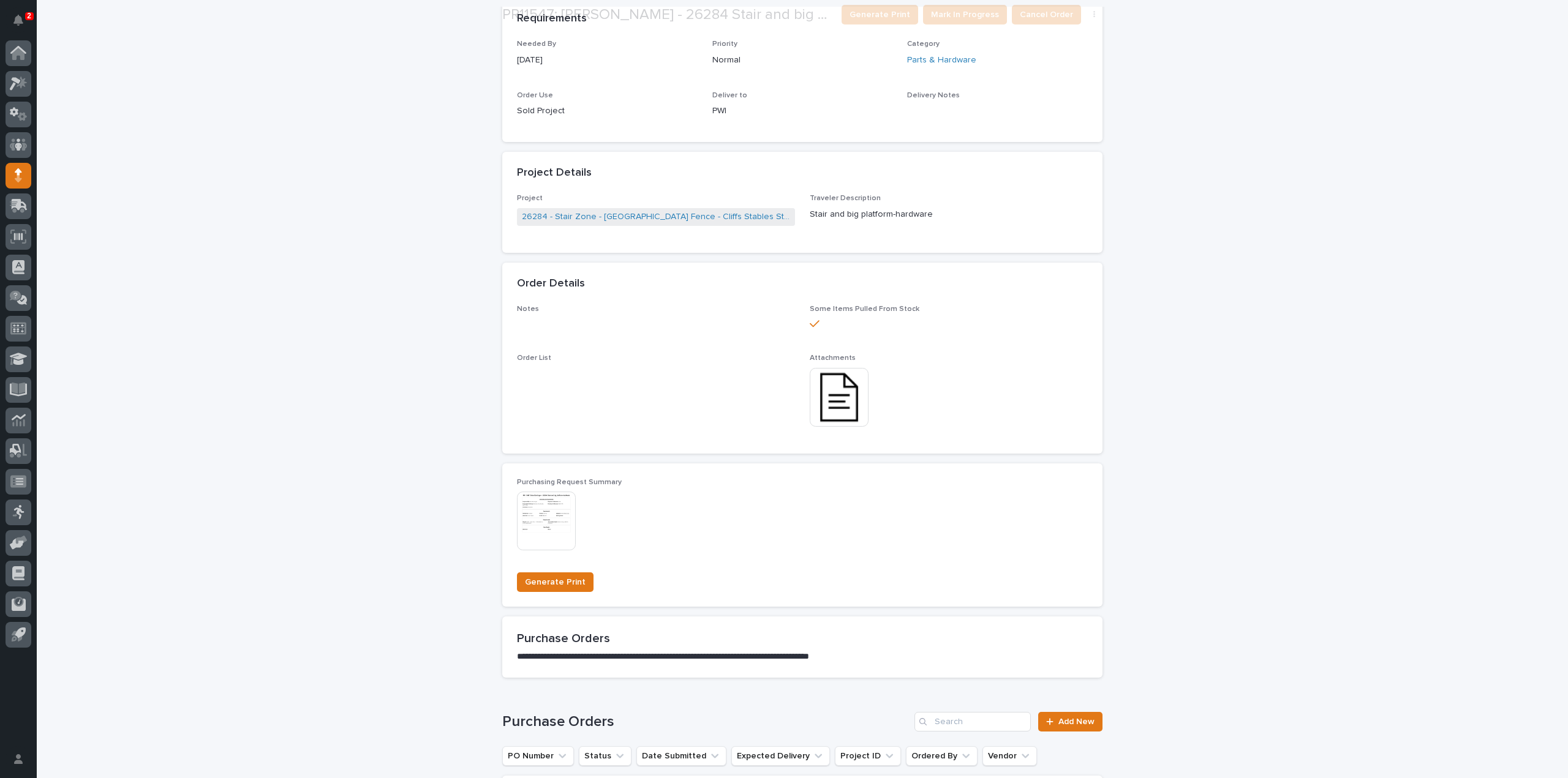
scroll to position [443, 0]
click at [840, 405] on img at bounding box center [839, 396] width 59 height 59
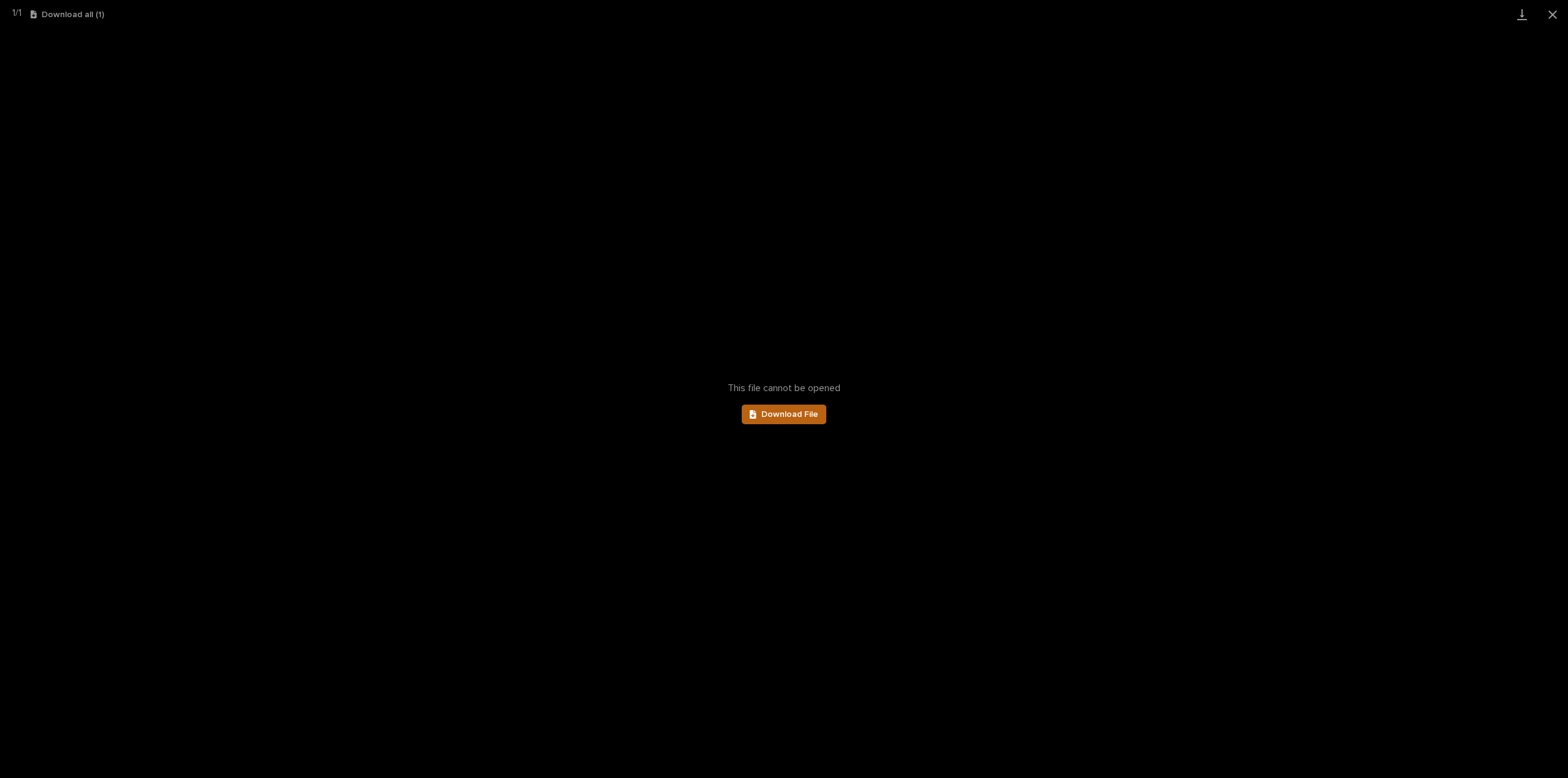
click at [814, 418] on span "Download File" at bounding box center [790, 414] width 57 height 8
click at [1555, 15] on button "Close gallery" at bounding box center [1551, 14] width 30 height 29
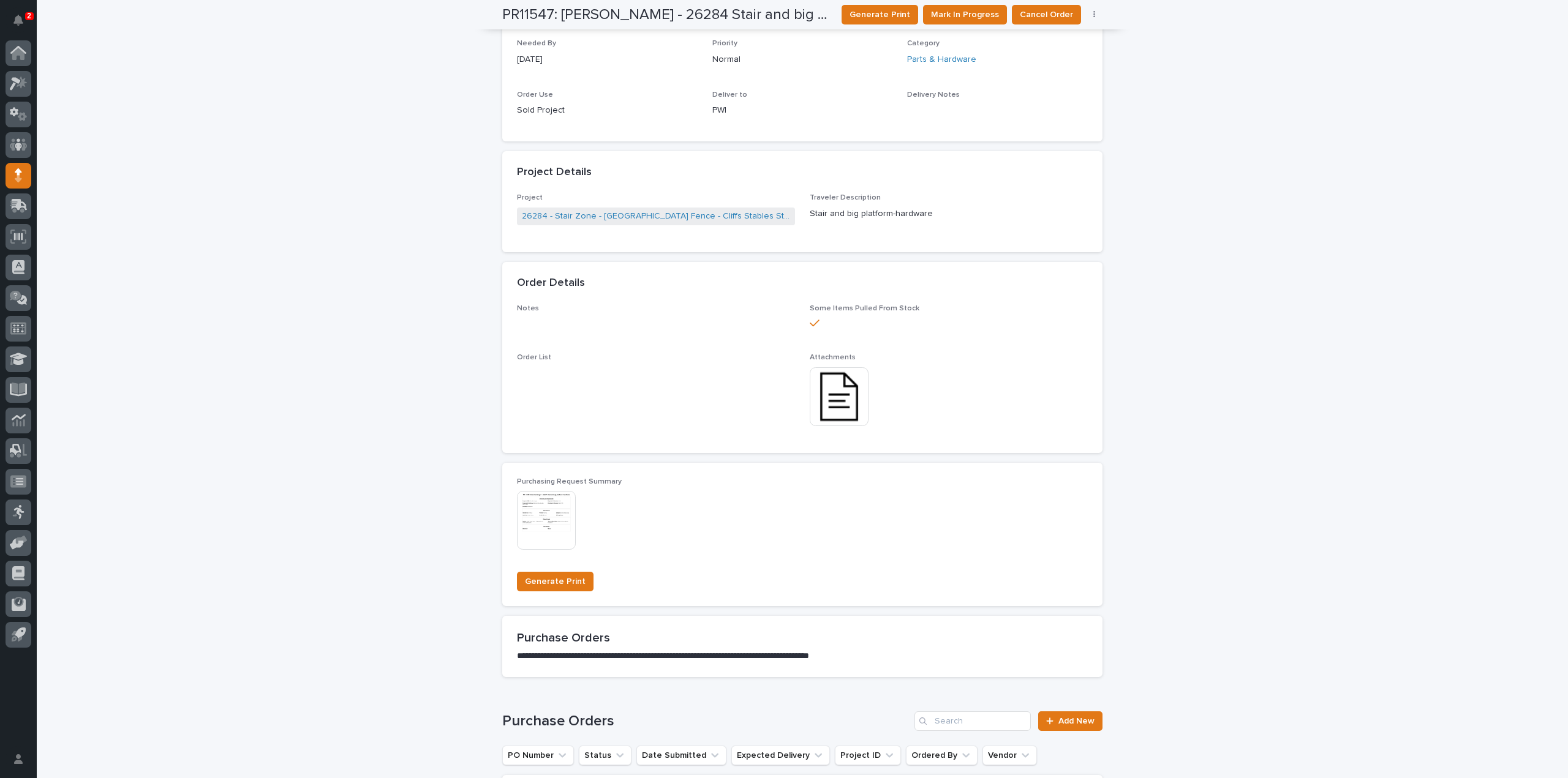
click at [307, 206] on div "**********" at bounding box center [802, 362] width 1531 height 1474
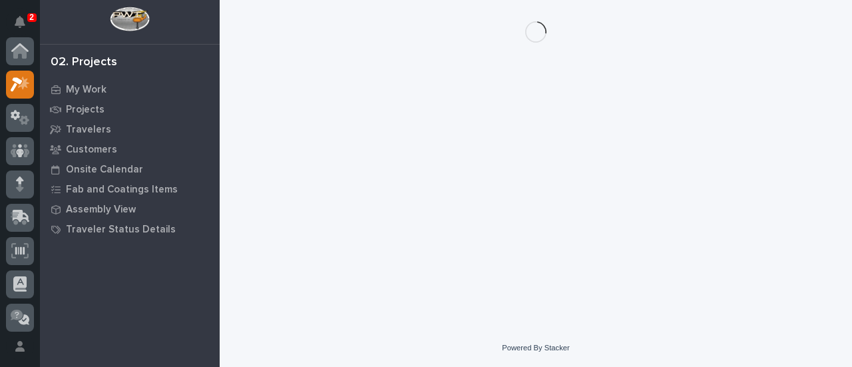
scroll to position [33, 0]
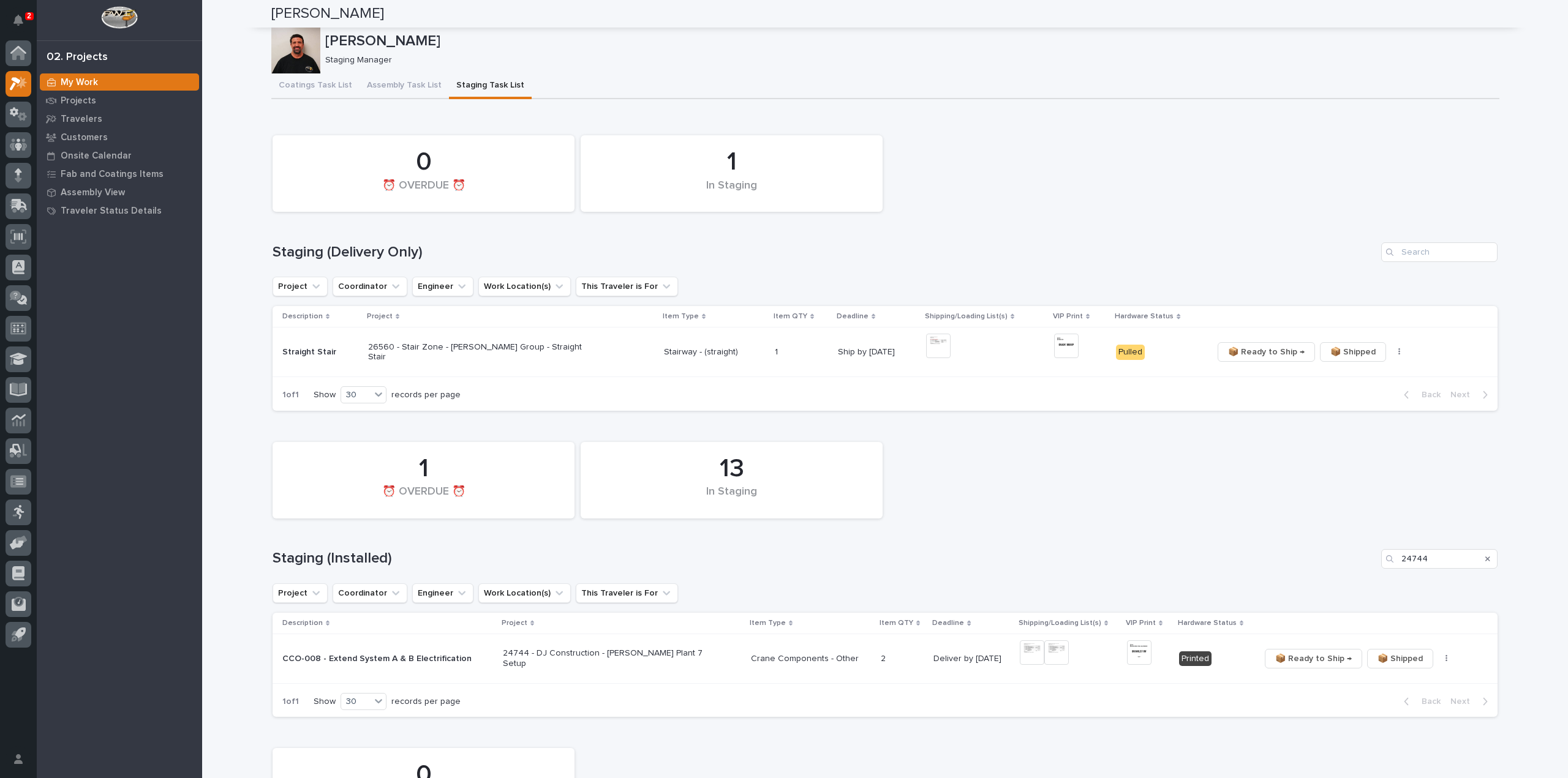
click at [1461, 742] on div "0 ⏰ OVERDUE ⏰" at bounding box center [884, 786] width 1237 height 88
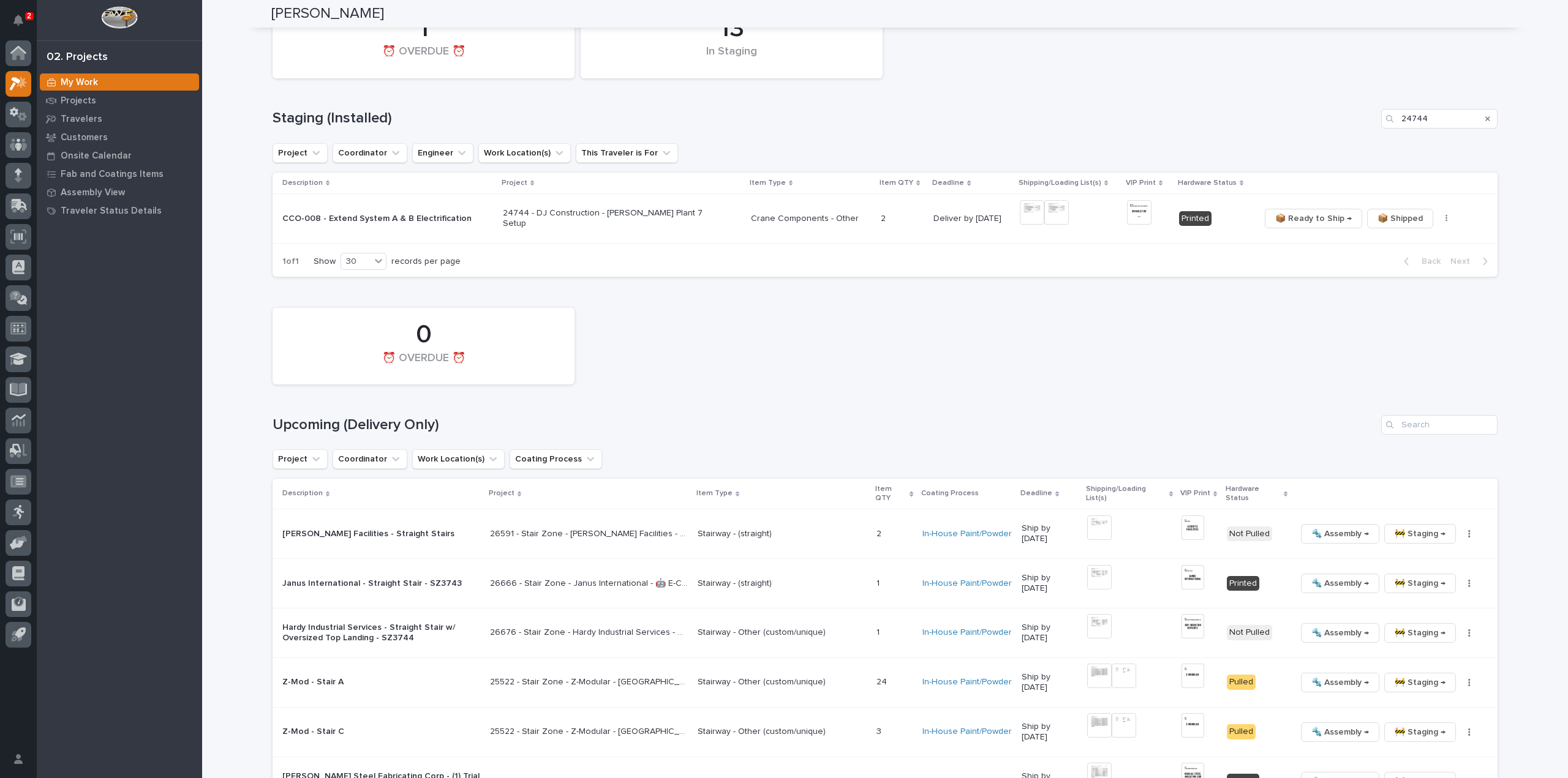
scroll to position [514, 0]
